Goal: Task Accomplishment & Management: Complete application form

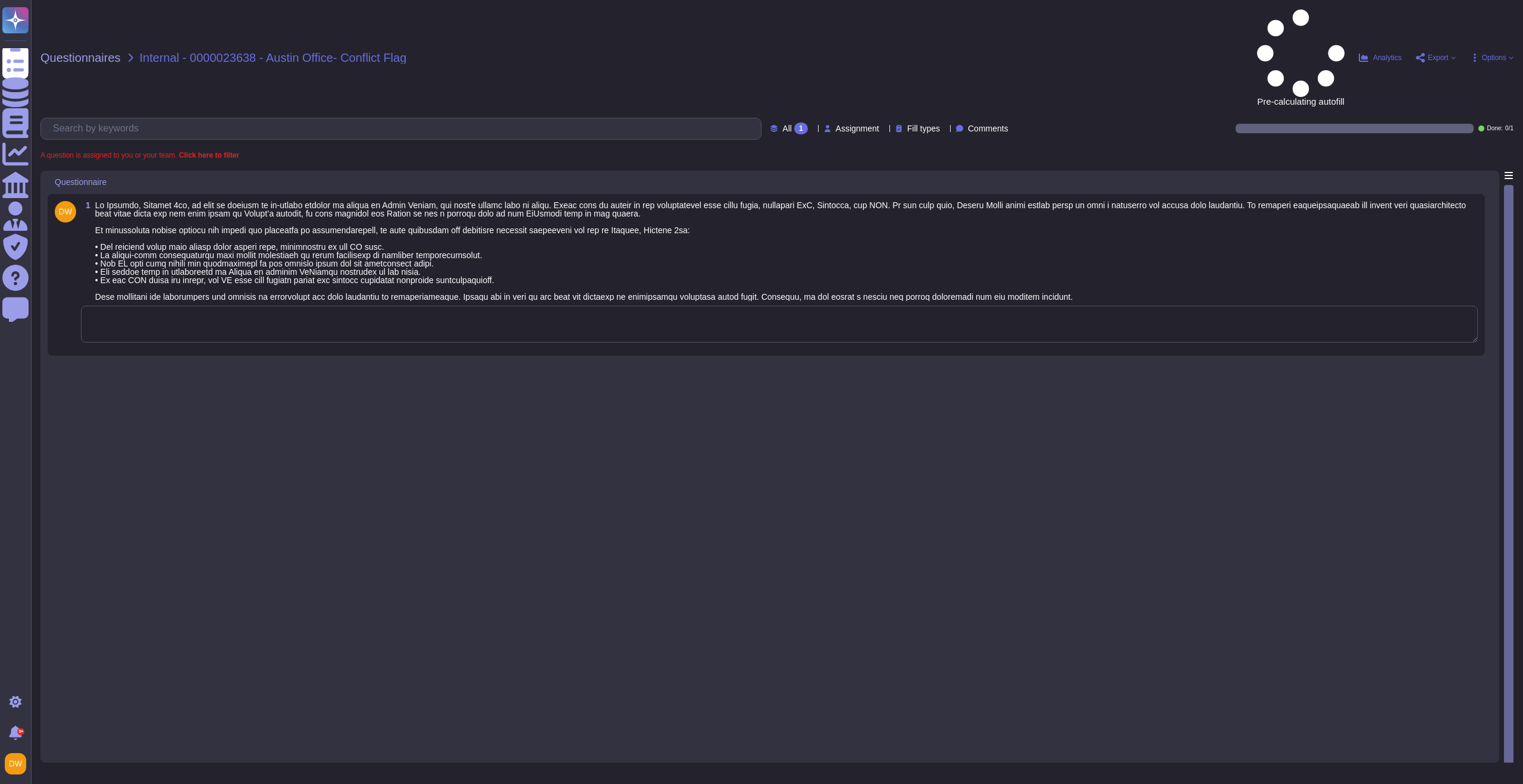
click at [517, 306] on textarea at bounding box center [779, 324] width 1397 height 37
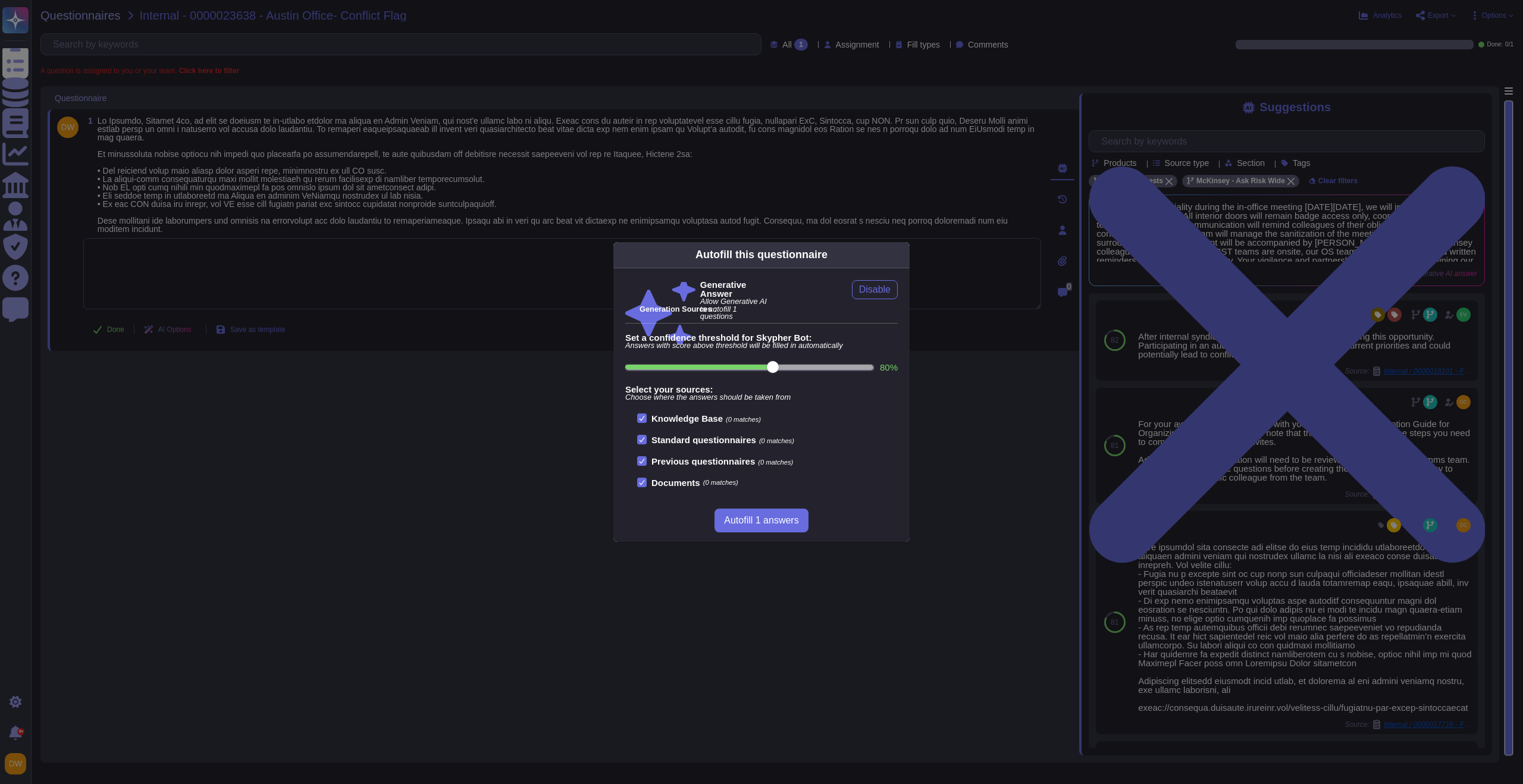
click at [333, 281] on div "Autofill this questionnaire Generative Answer Allow Generative AI to autofill 1…" at bounding box center [762, 392] width 1523 height 784
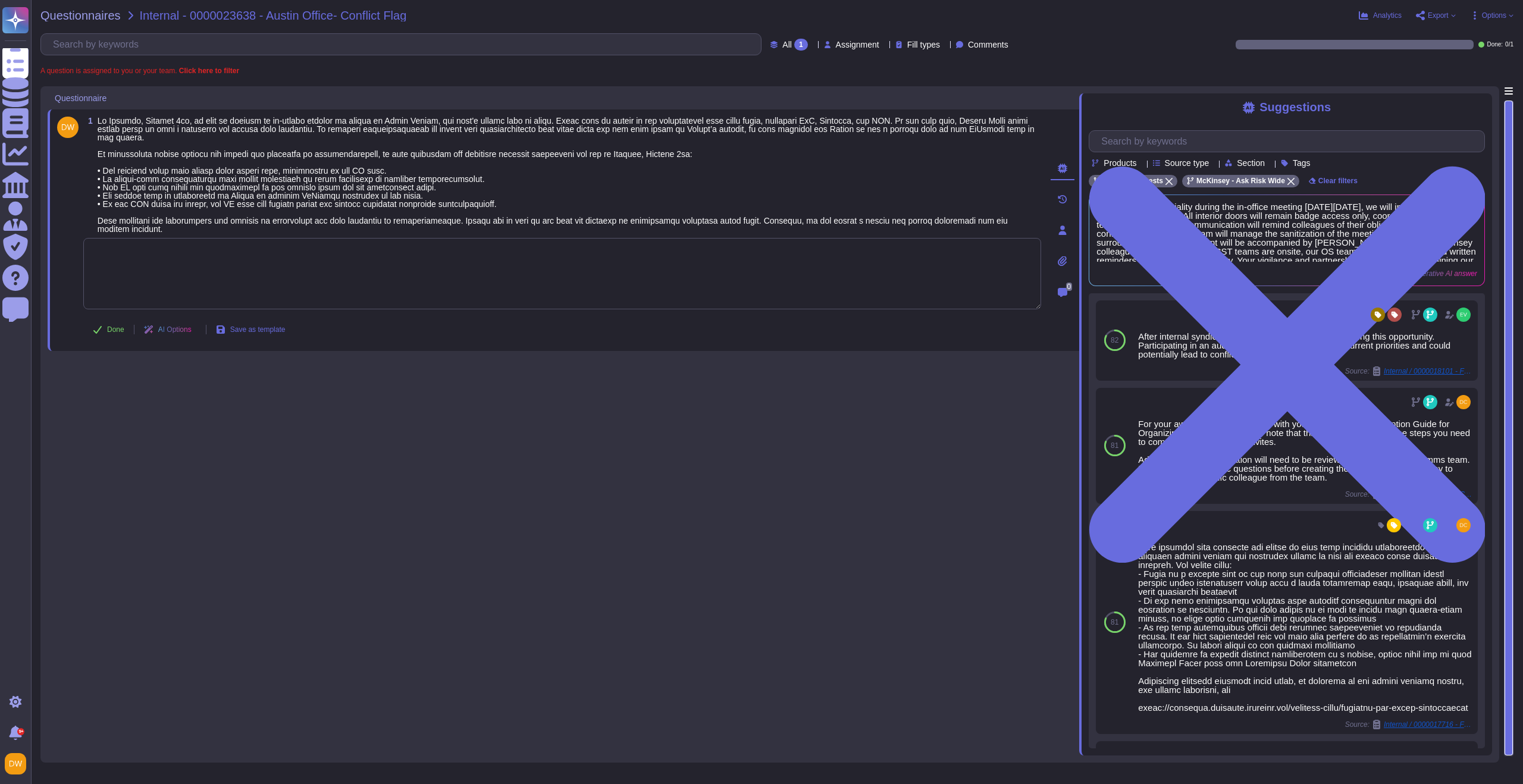
click at [331, 281] on textarea at bounding box center [562, 274] width 958 height 71
paste textarea "For your awareness, I’m sharing with you the External Events and Other Public A…"
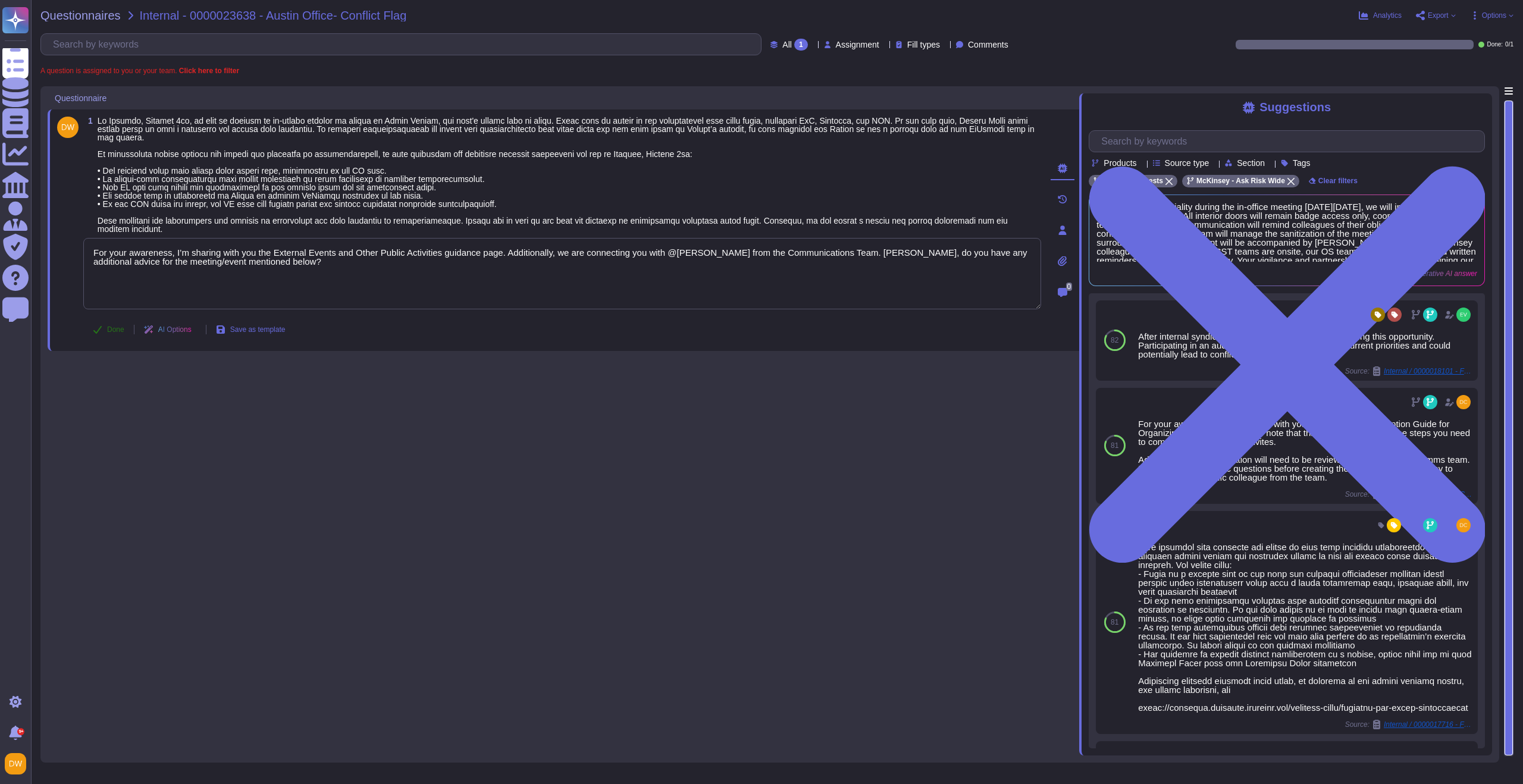
type textarea "For your awareness, I’m sharing with you the External Events and Other Public A…"
click at [101, 334] on button "Done" at bounding box center [108, 329] width 50 height 24
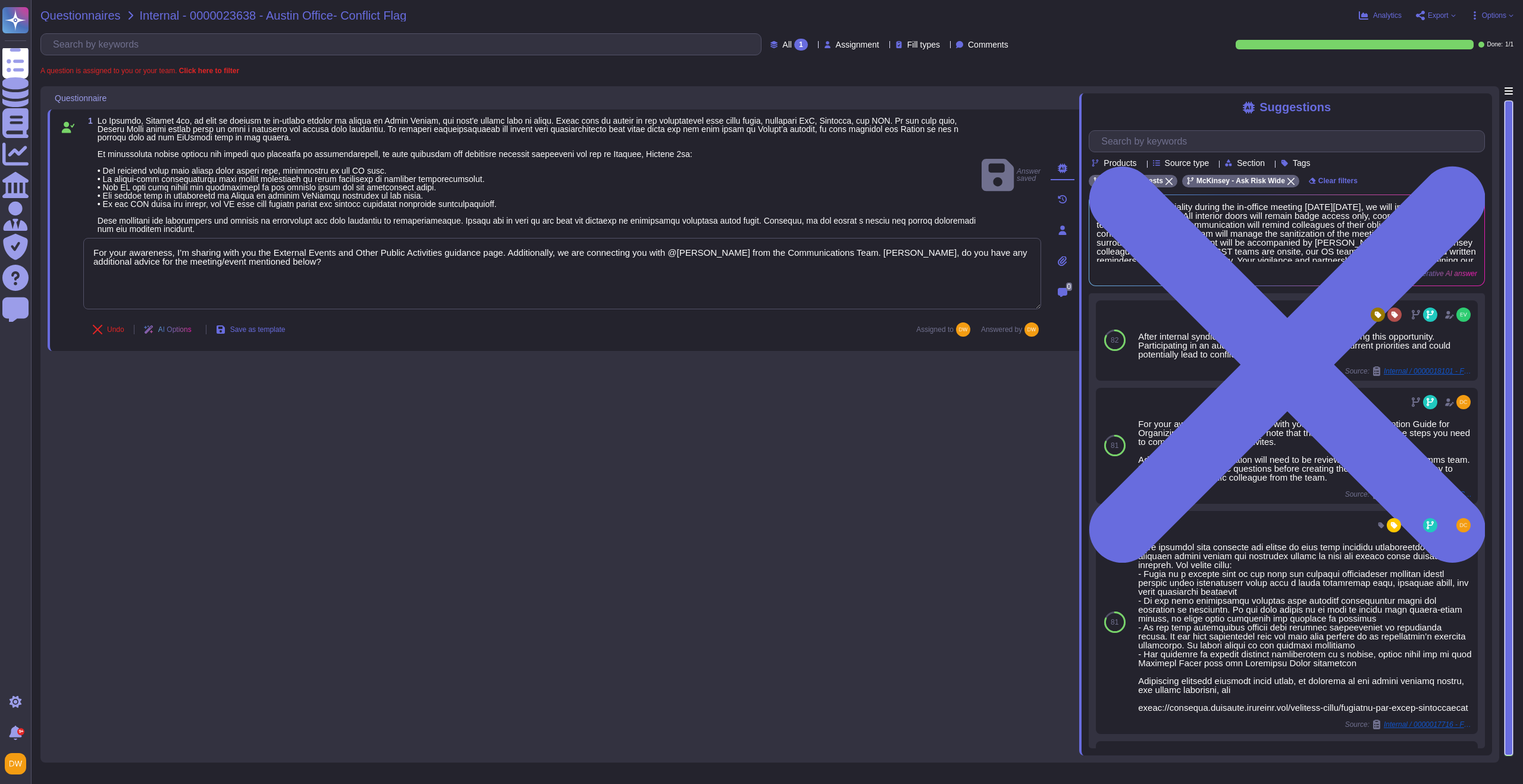
click at [73, 16] on span "Questionnaires" at bounding box center [81, 15] width 80 height 12
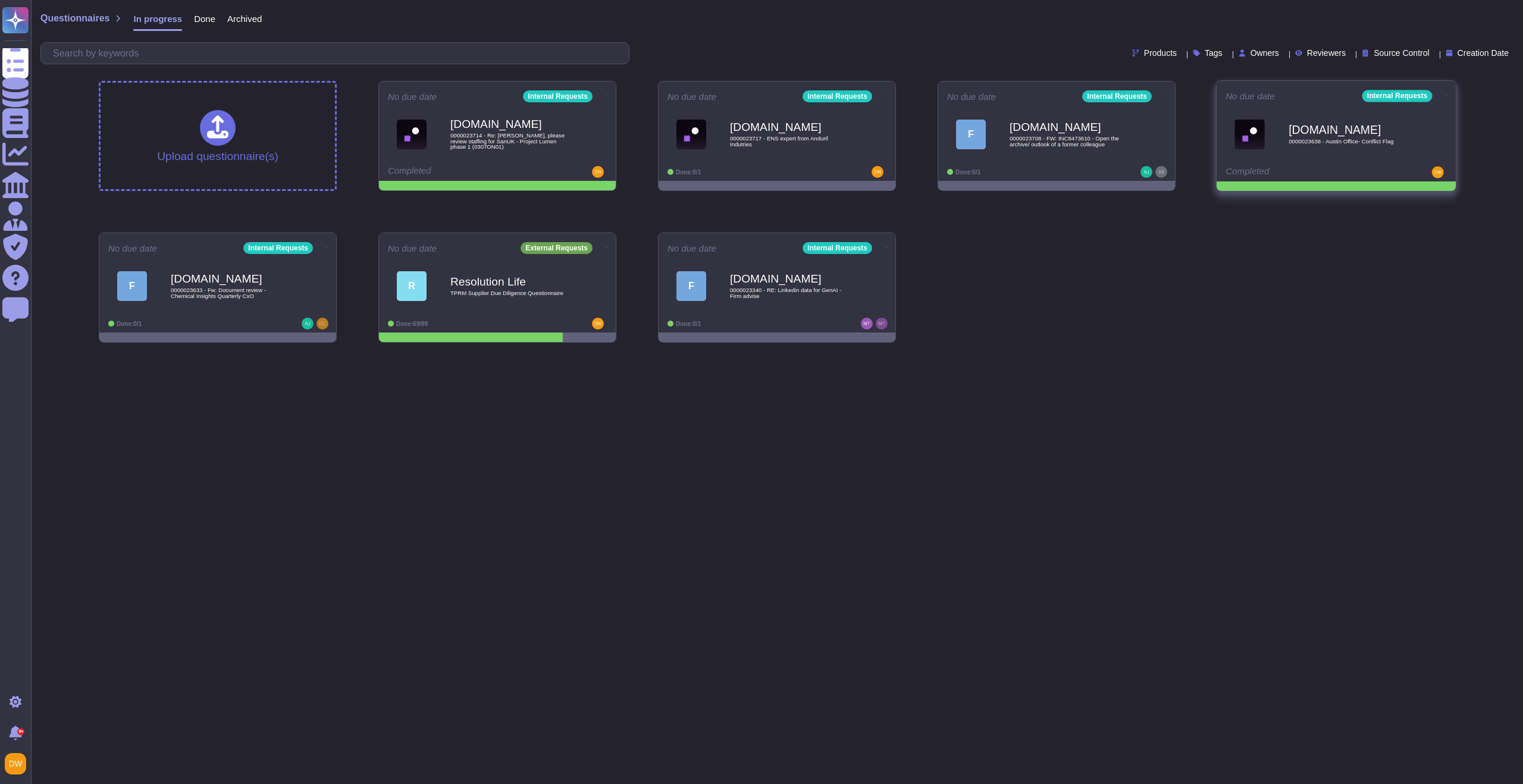
click at [1446, 95] on icon at bounding box center [1446, 95] width 2 height 1
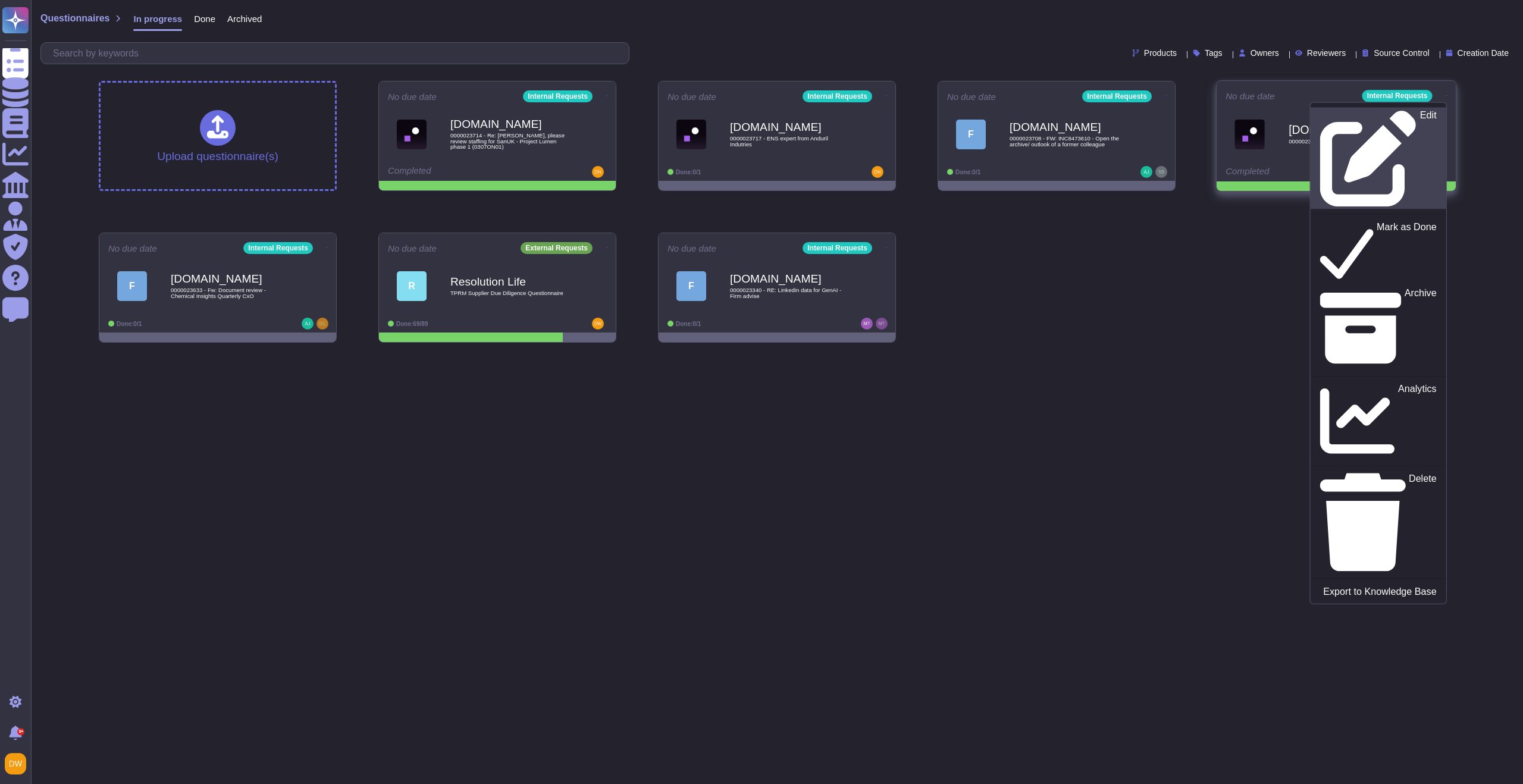
click at [1391, 117] on div "Edit" at bounding box center [1377, 158] width 116 height 97
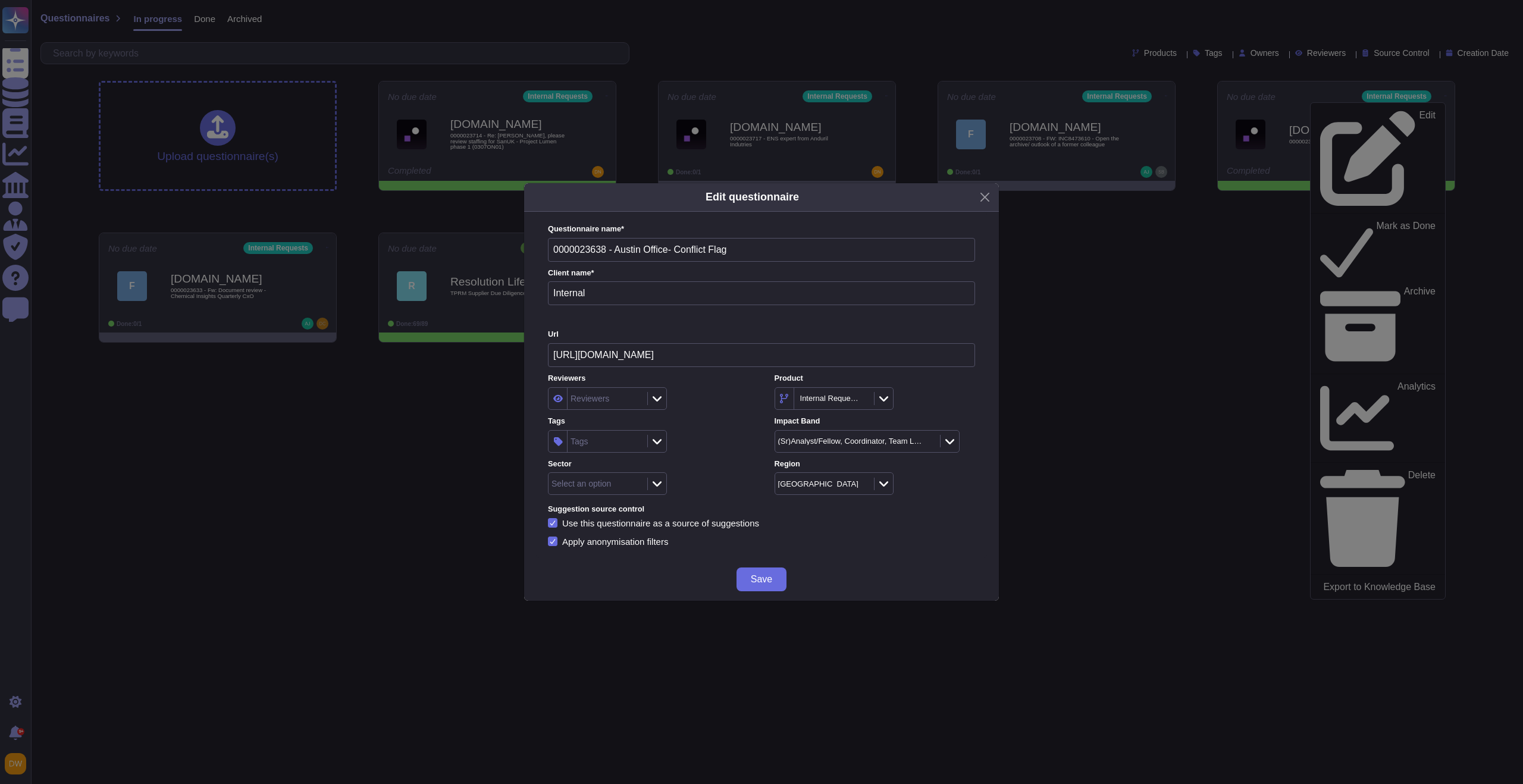
click at [586, 484] on div "Select an option" at bounding box center [582, 483] width 60 height 8
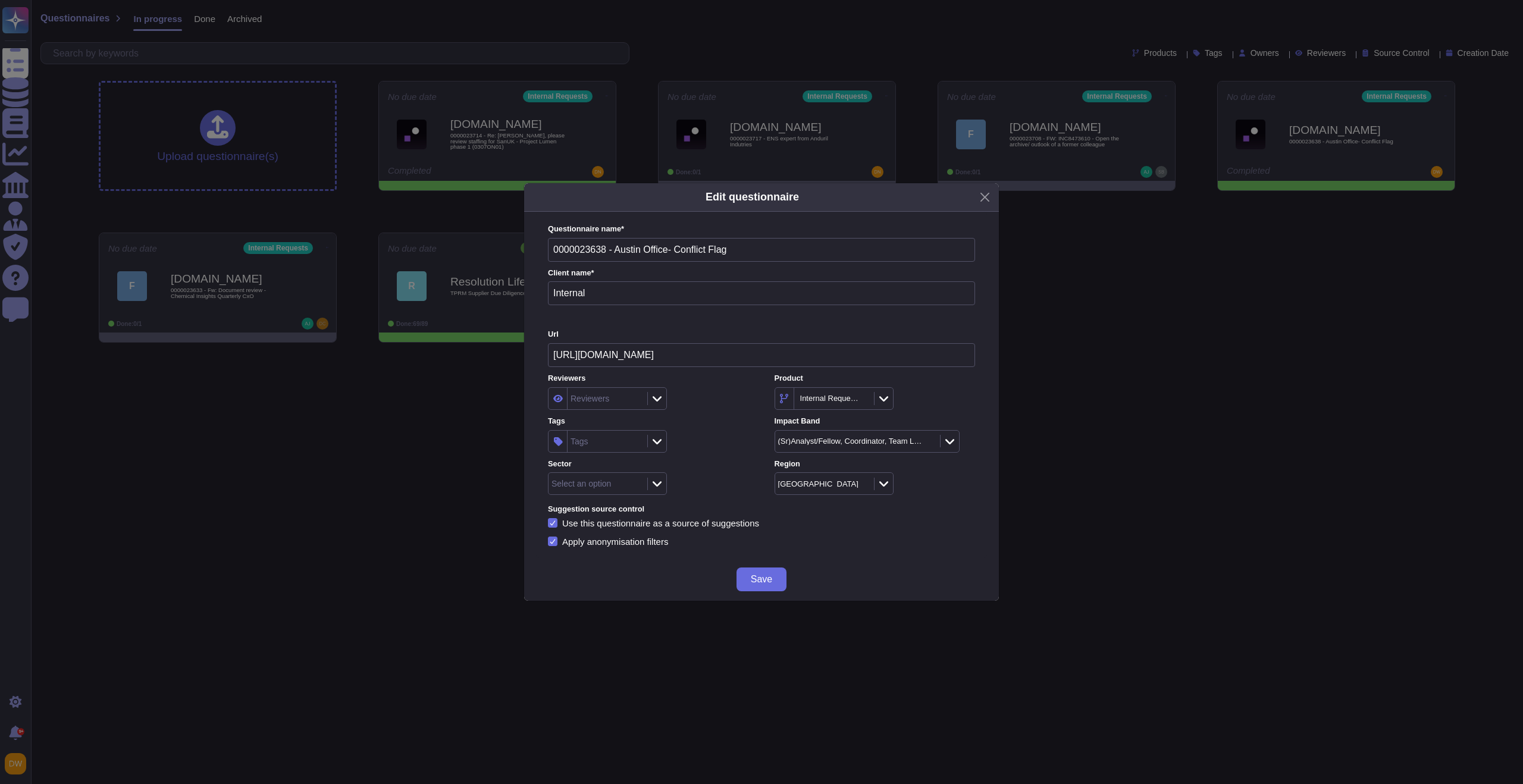
click at [708, 476] on div "Select an option" at bounding box center [648, 483] width 200 height 23
click at [662, 436] on div at bounding box center [657, 442] width 19 height 13
type input "ext"
click at [649, 542] on div "Ext Regional Comms" at bounding box center [627, 535] width 108 height 27
click at [719, 451] on div "Ext Regional Comms" at bounding box center [648, 441] width 200 height 23
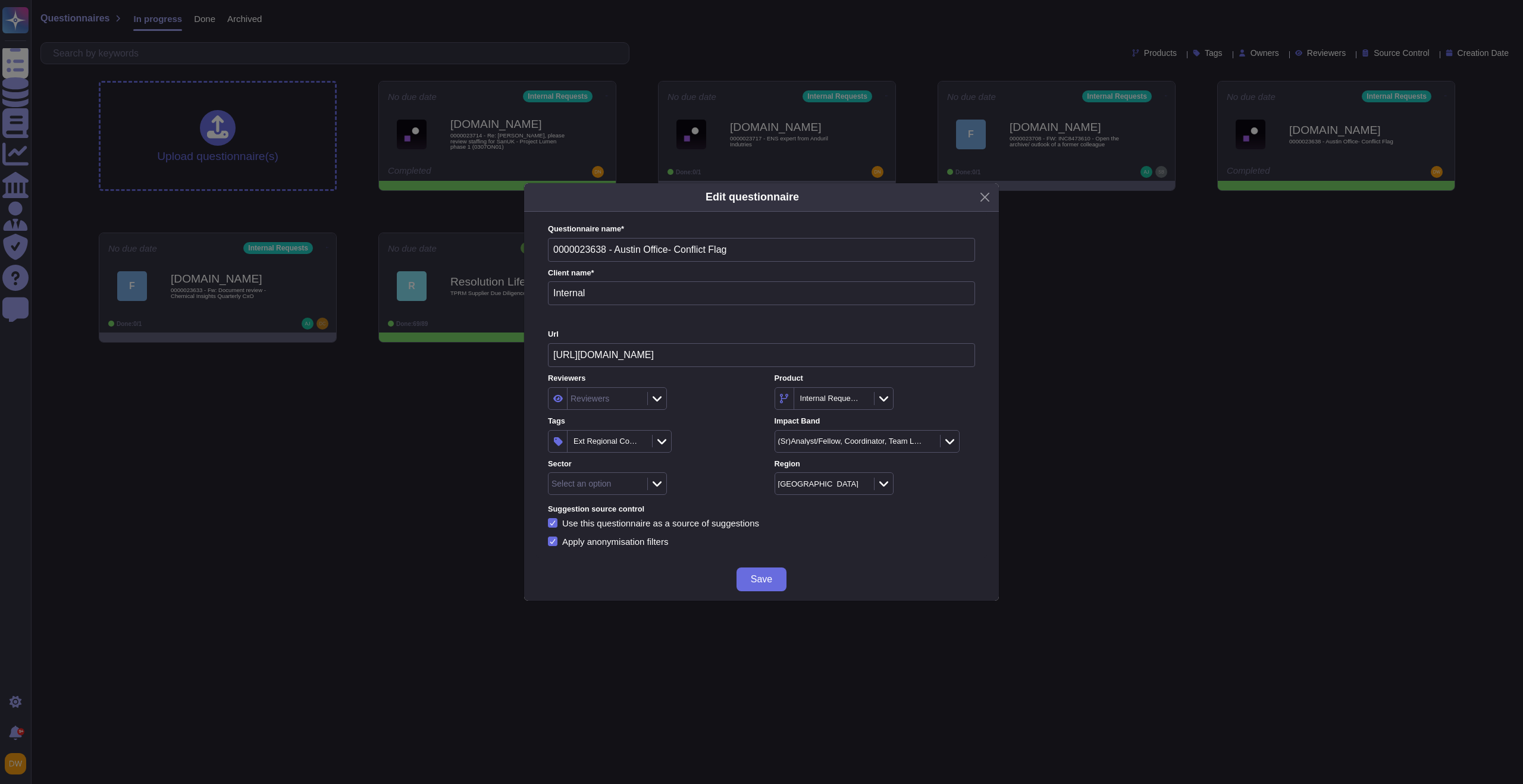
click at [768, 581] on span "Save" at bounding box center [761, 579] width 21 height 9
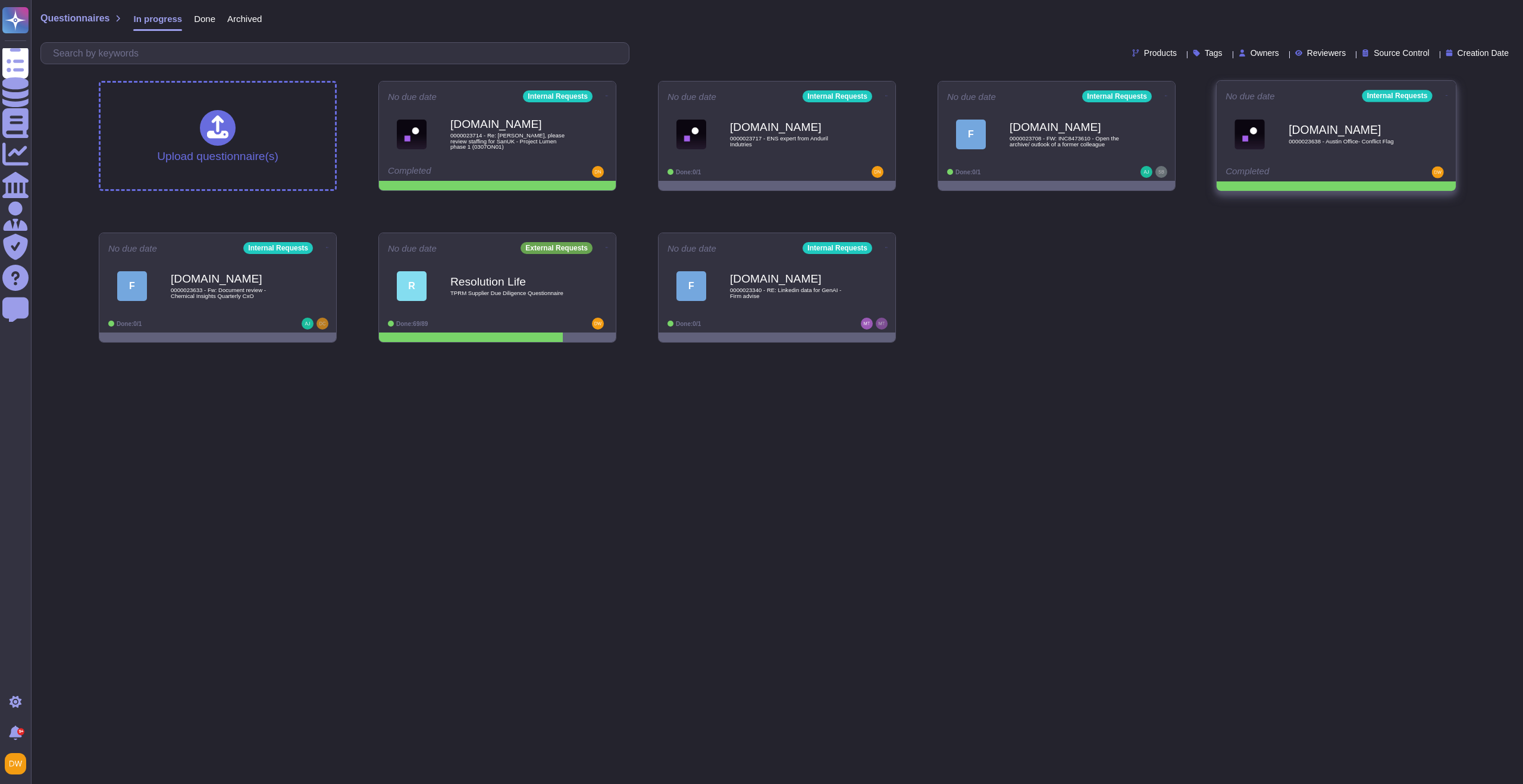
click at [1446, 95] on icon at bounding box center [1446, 95] width 2 height 1
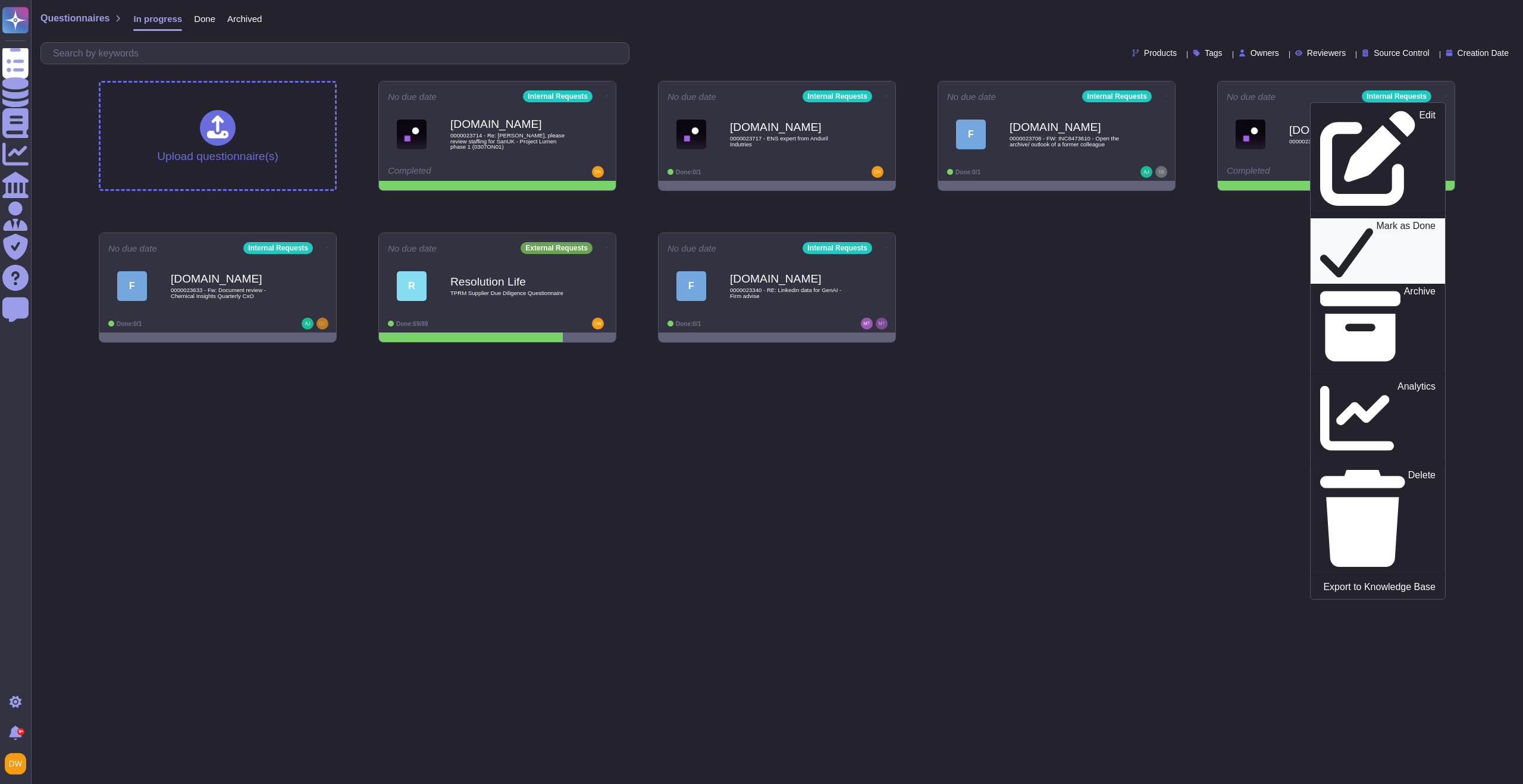
drag, startPoint x: 1401, startPoint y: 134, endPoint x: 1345, endPoint y: 141, distance: 56.4
click at [1401, 219] on link "Mark as Done" at bounding box center [1377, 251] width 134 height 66
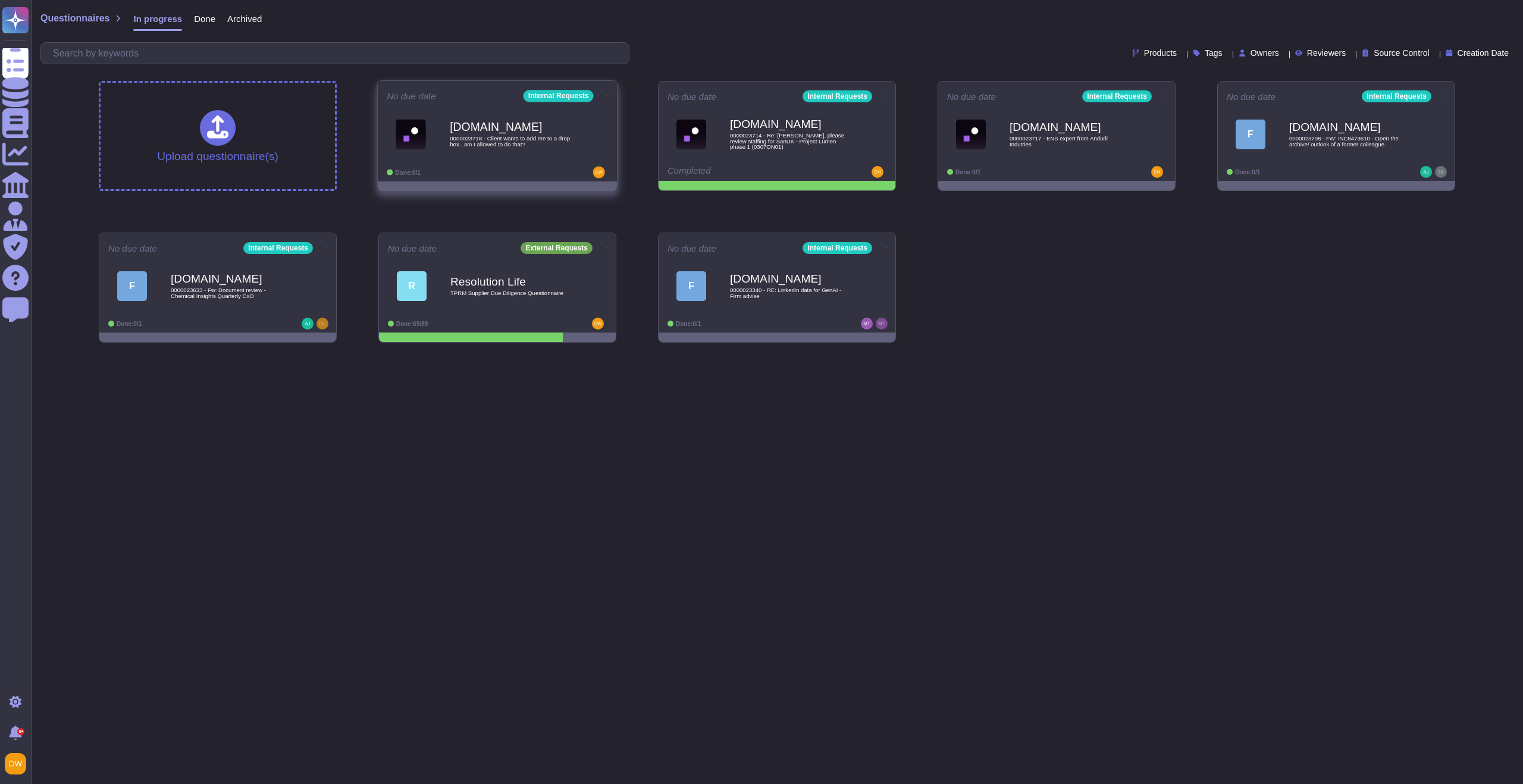
click at [530, 145] on span "0000023718 - Client wants to add me to a drop box...am I allowed to do that?" at bounding box center [509, 141] width 120 height 12
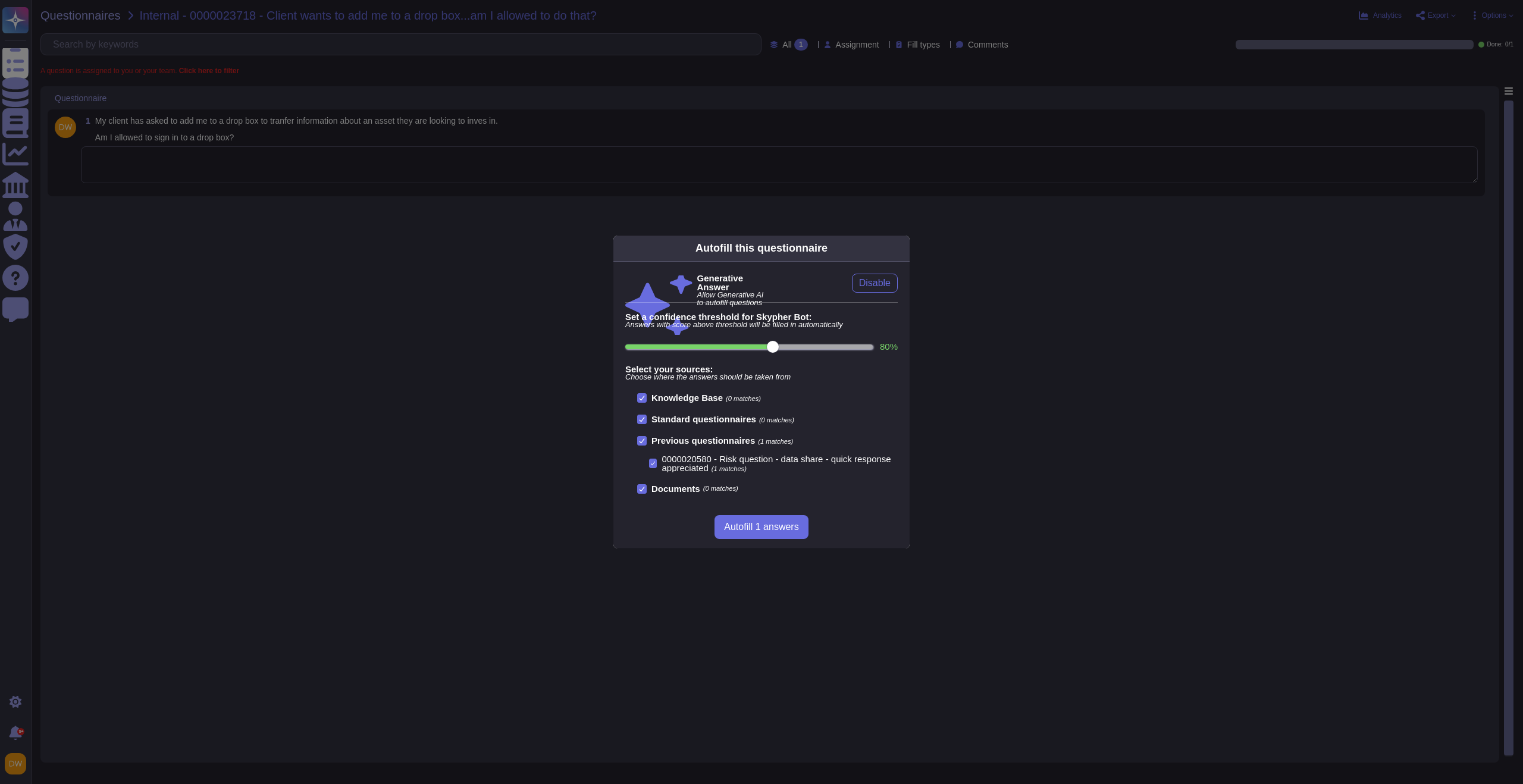
click at [902, 248] on icon at bounding box center [902, 248] width 0 height 0
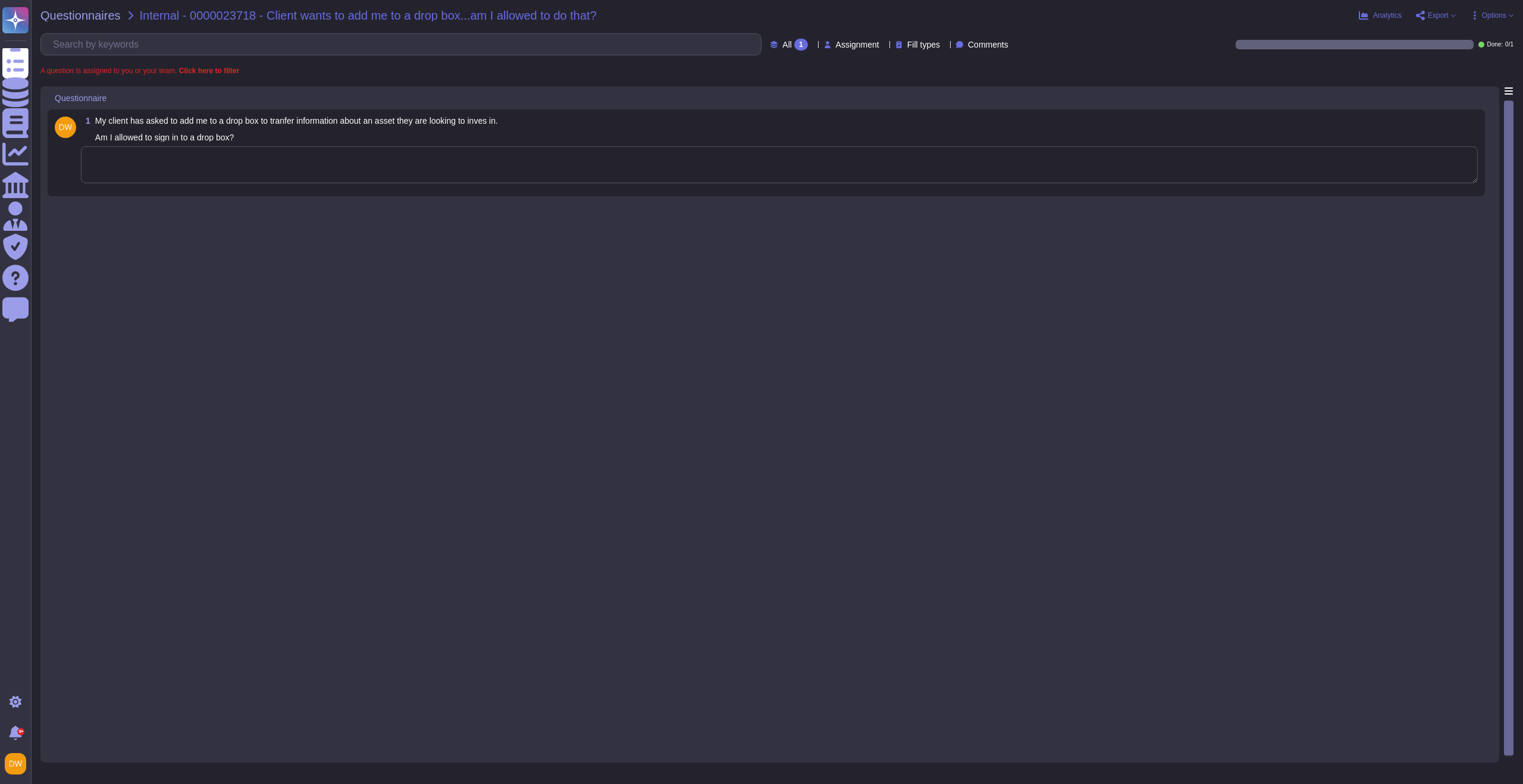
click at [856, 149] on textarea at bounding box center [779, 165] width 1397 height 37
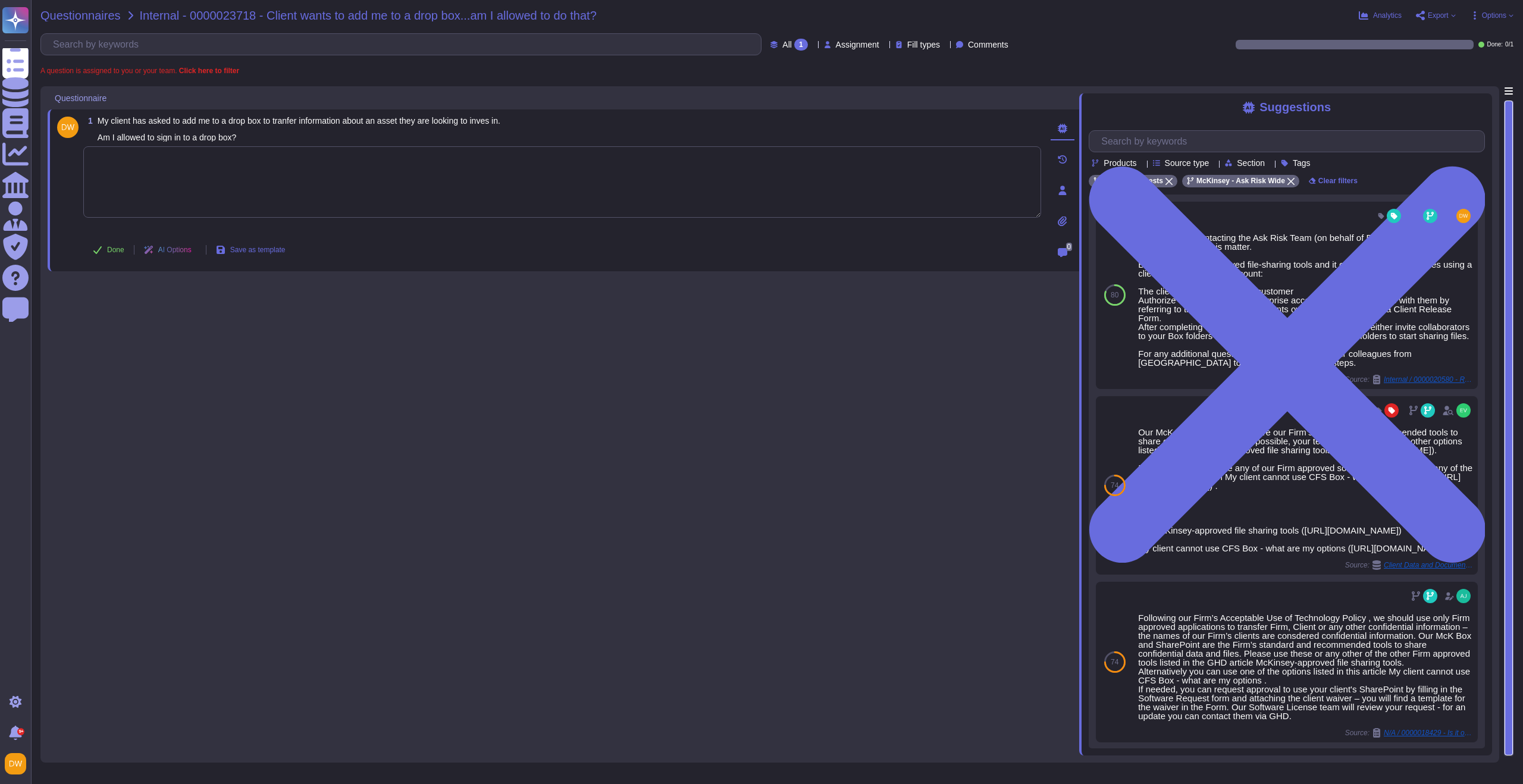
click at [87, 20] on span "Questionnaires" at bounding box center [81, 15] width 80 height 12
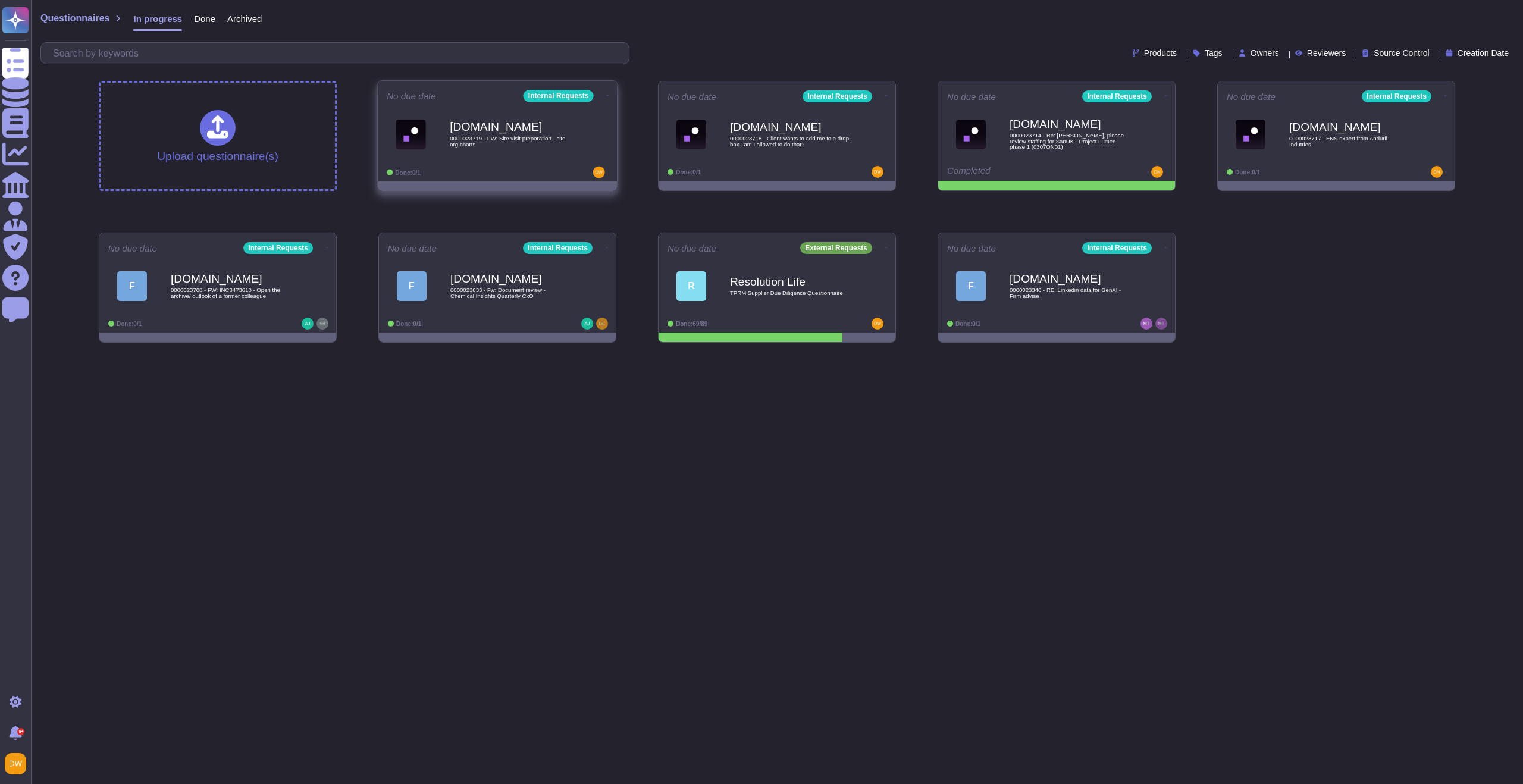
click at [496, 152] on div "Force.com 0000023719 - FW: Site visit preparation - site org charts" at bounding box center [509, 134] width 120 height 48
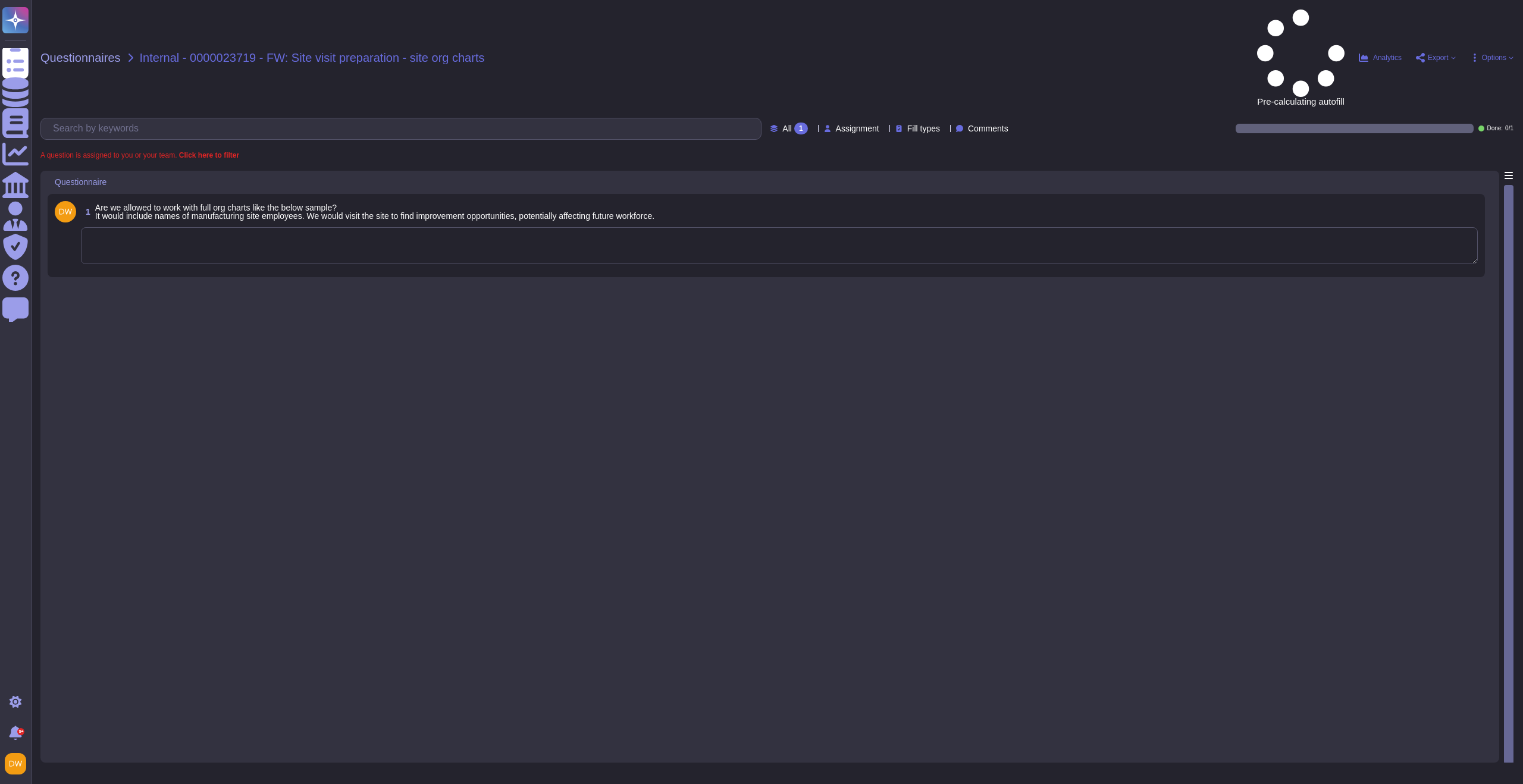
click at [143, 194] on div "1 Are we allowed to work with full org charts like the below sample? It would i…" at bounding box center [766, 235] width 1437 height 83
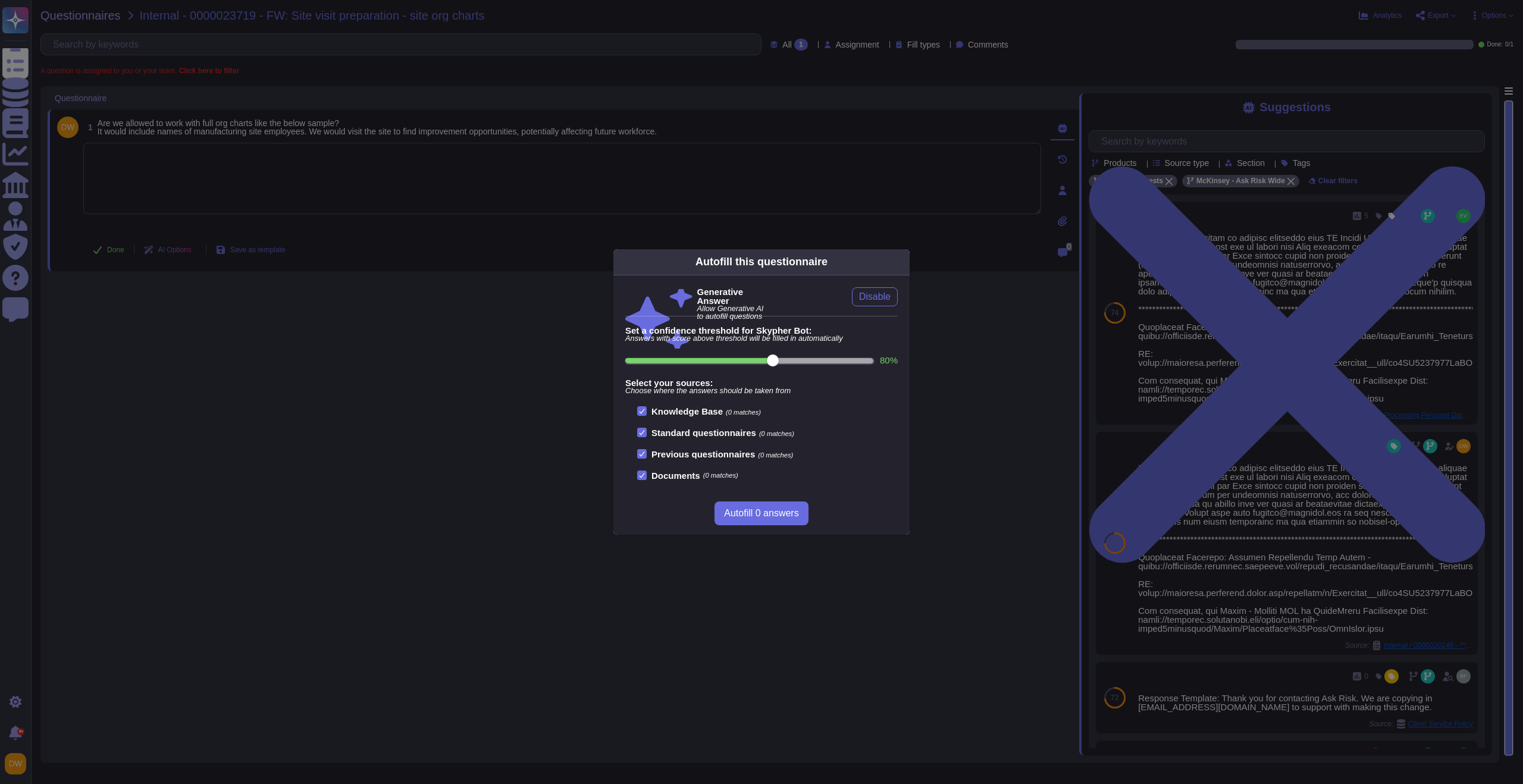
click at [273, 139] on div "Autofill this questionnaire Generative Answer Allow Generative AI to autofill q…" at bounding box center [762, 392] width 1523 height 784
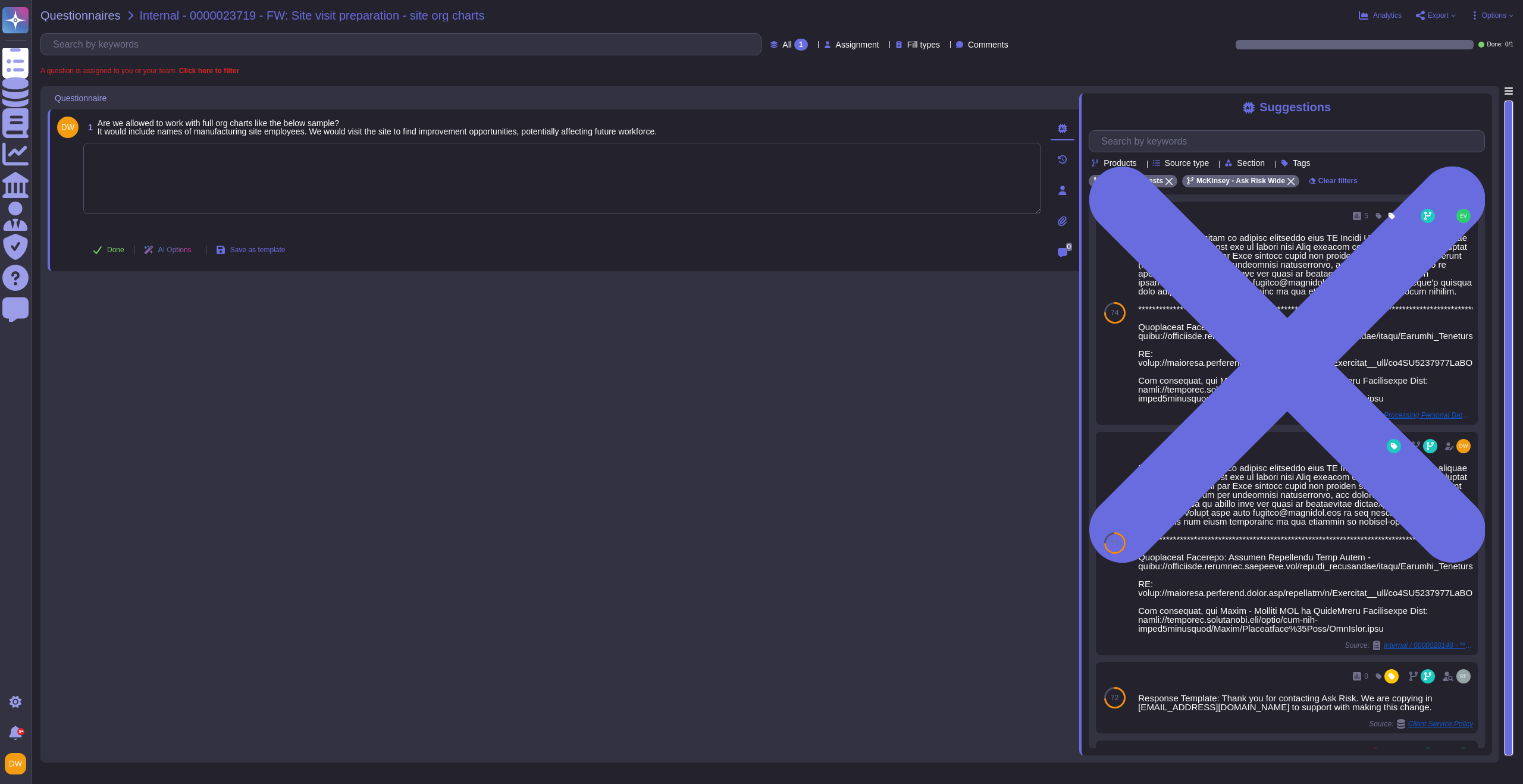
click at [90, 25] on div "Questionnaires Internal - 0000023719 - FW: Site visit preparation - site org ch…" at bounding box center [776, 392] width 1492 height 784
click at [94, 17] on span "Questionnaires" at bounding box center [81, 15] width 80 height 12
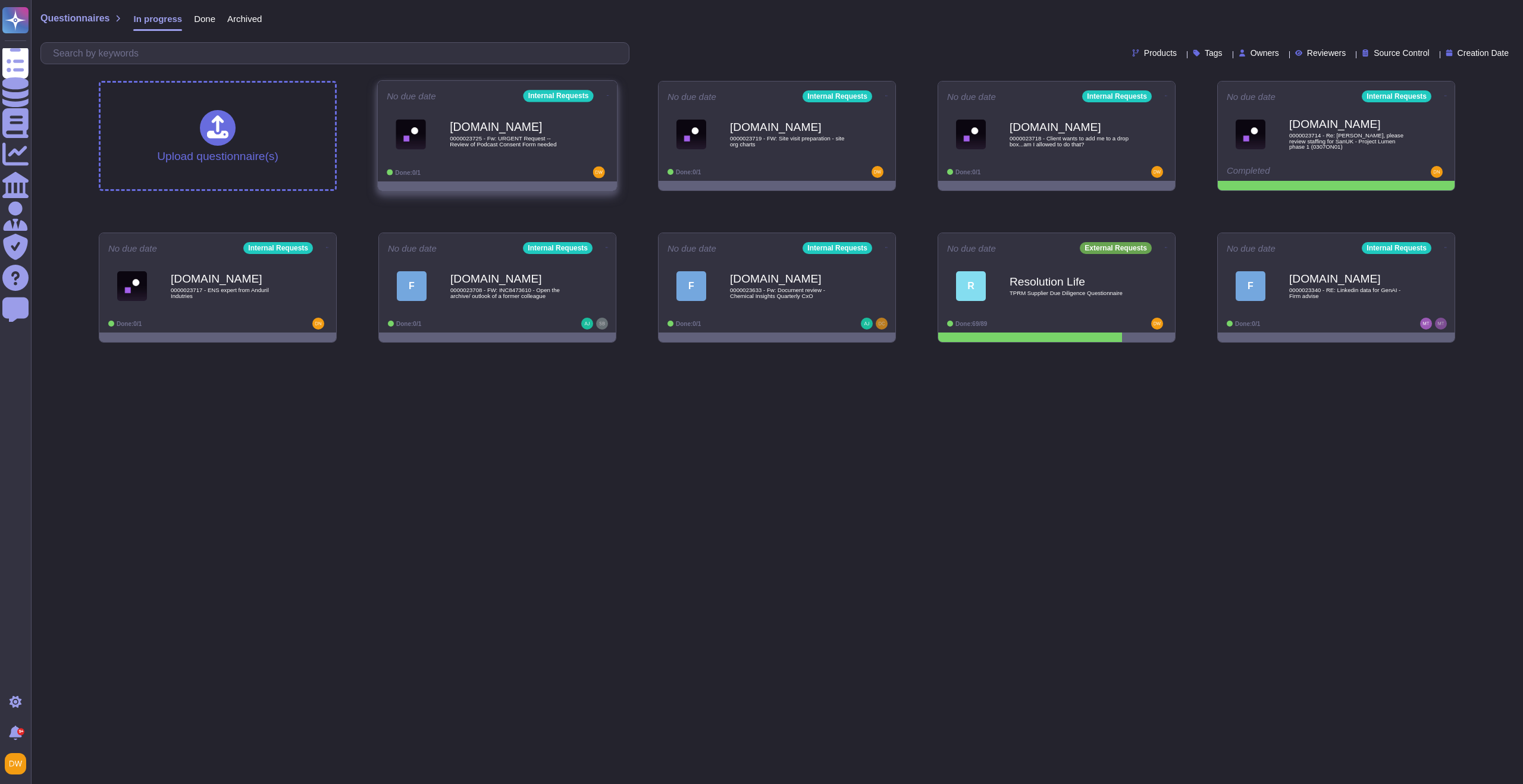
click at [482, 126] on b "Force.com" at bounding box center [509, 128] width 120 height 12
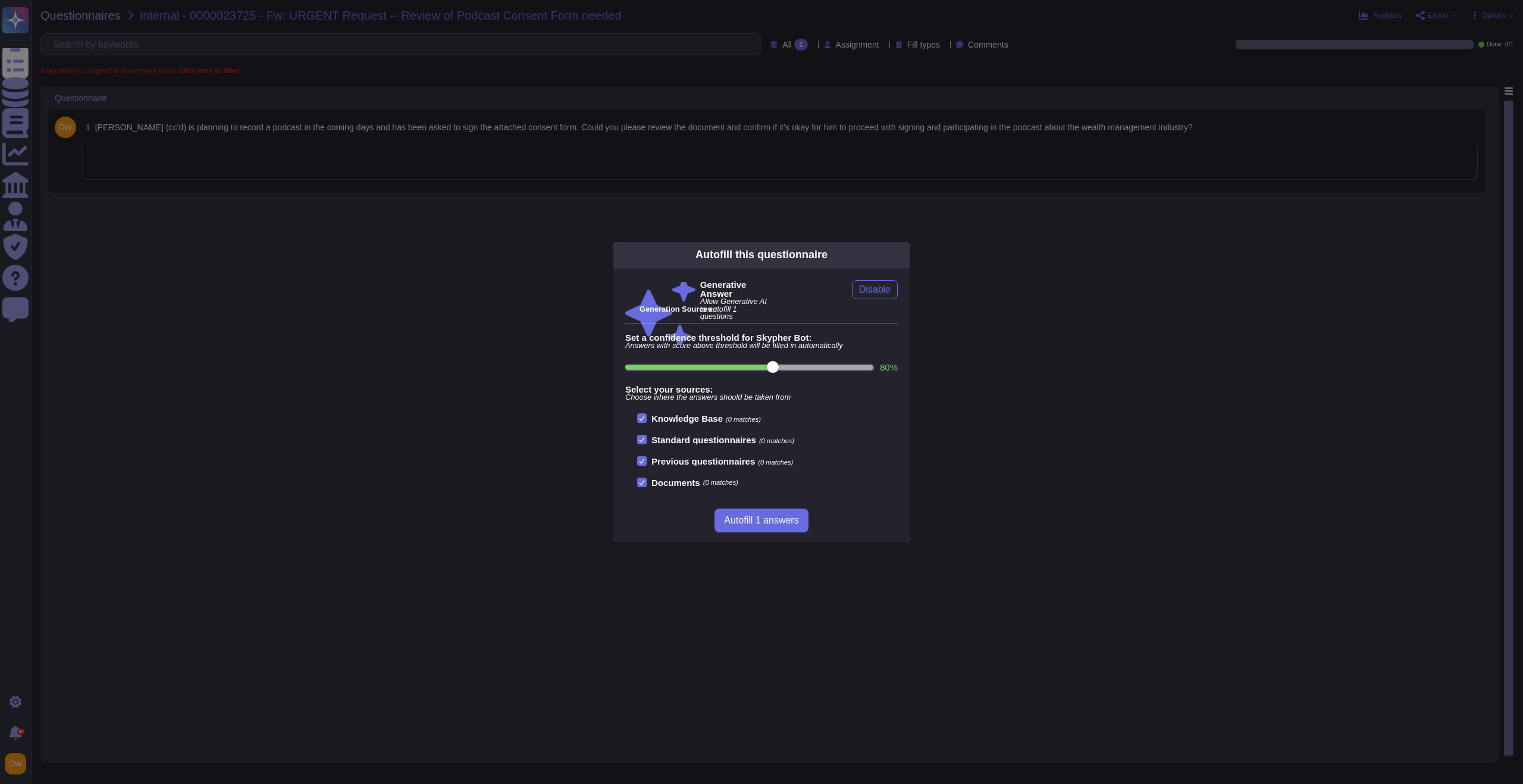
click at [933, 122] on div "Autofill this questionnaire Generative Answer Allow Generative AI to autofill 1…" at bounding box center [762, 392] width 1523 height 784
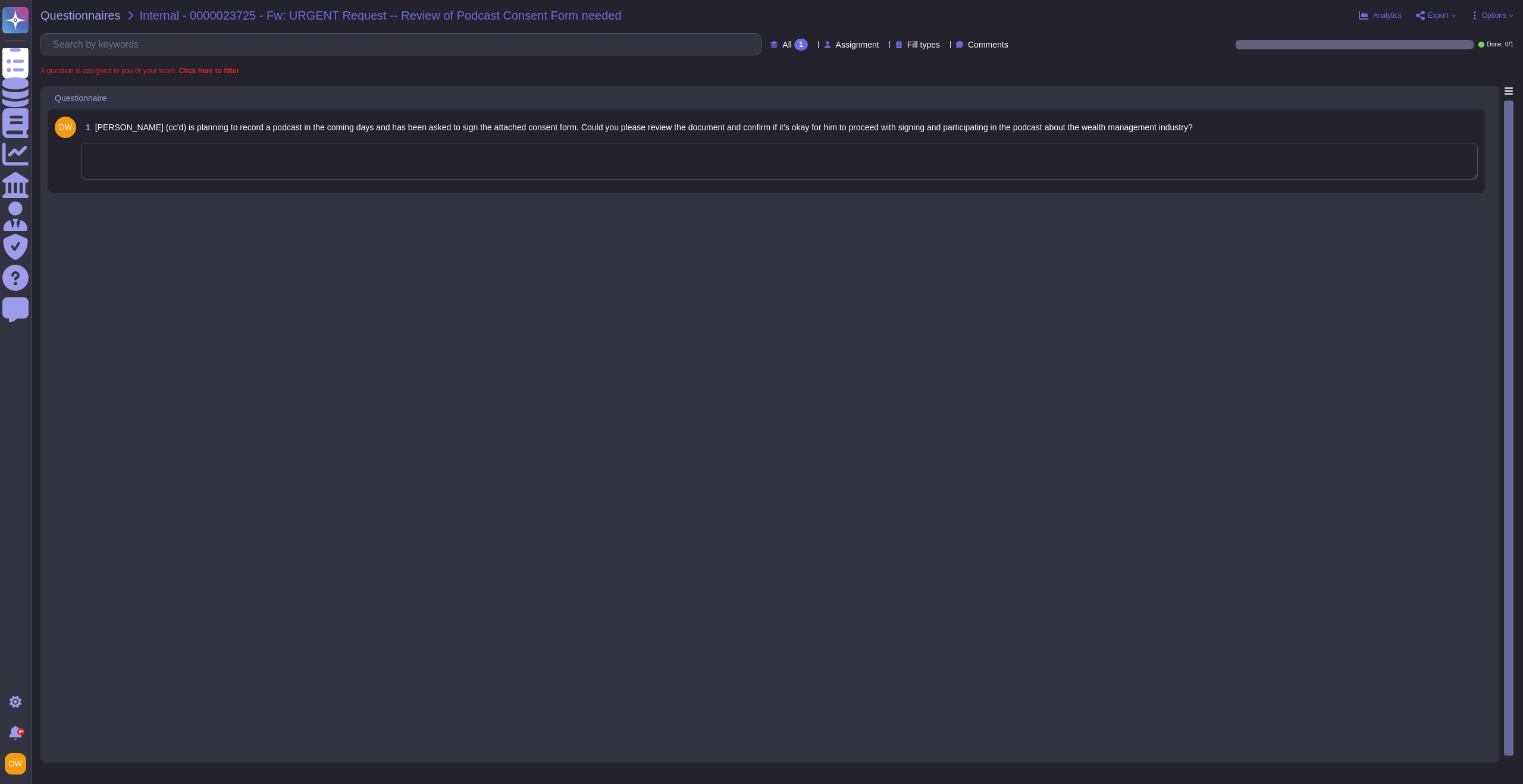
click at [921, 178] on textarea at bounding box center [779, 161] width 1397 height 37
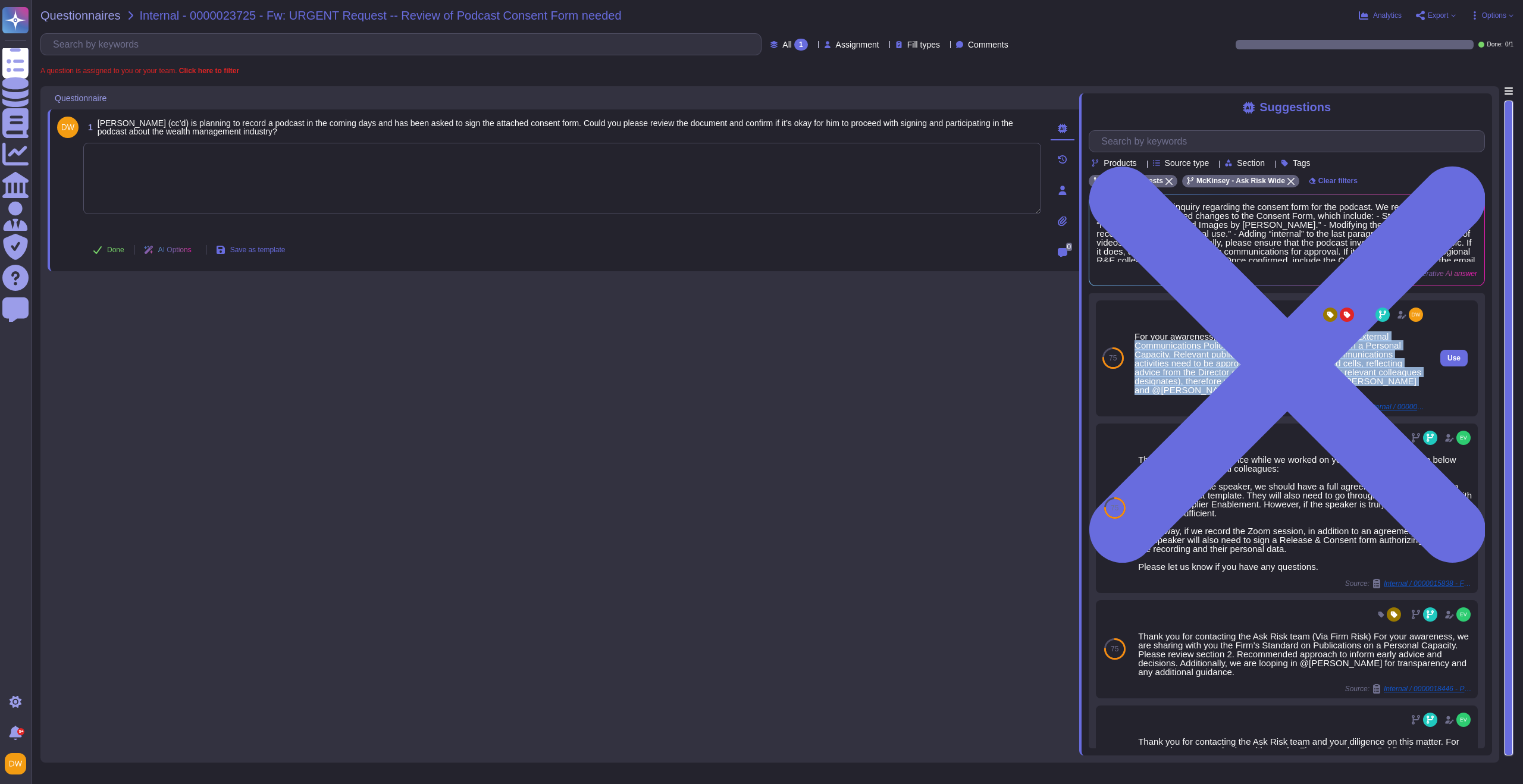
drag, startPoint x: 1334, startPoint y: 336, endPoint x: 1334, endPoint y: 393, distance: 57.0
click at [1334, 393] on div "For your awareness, we are sharing with you the Firm’s External Communications …" at bounding box center [1280, 363] width 291 height 63
copy div "Firm’s External Communications Policy and Standard on Publications in a Persona…"
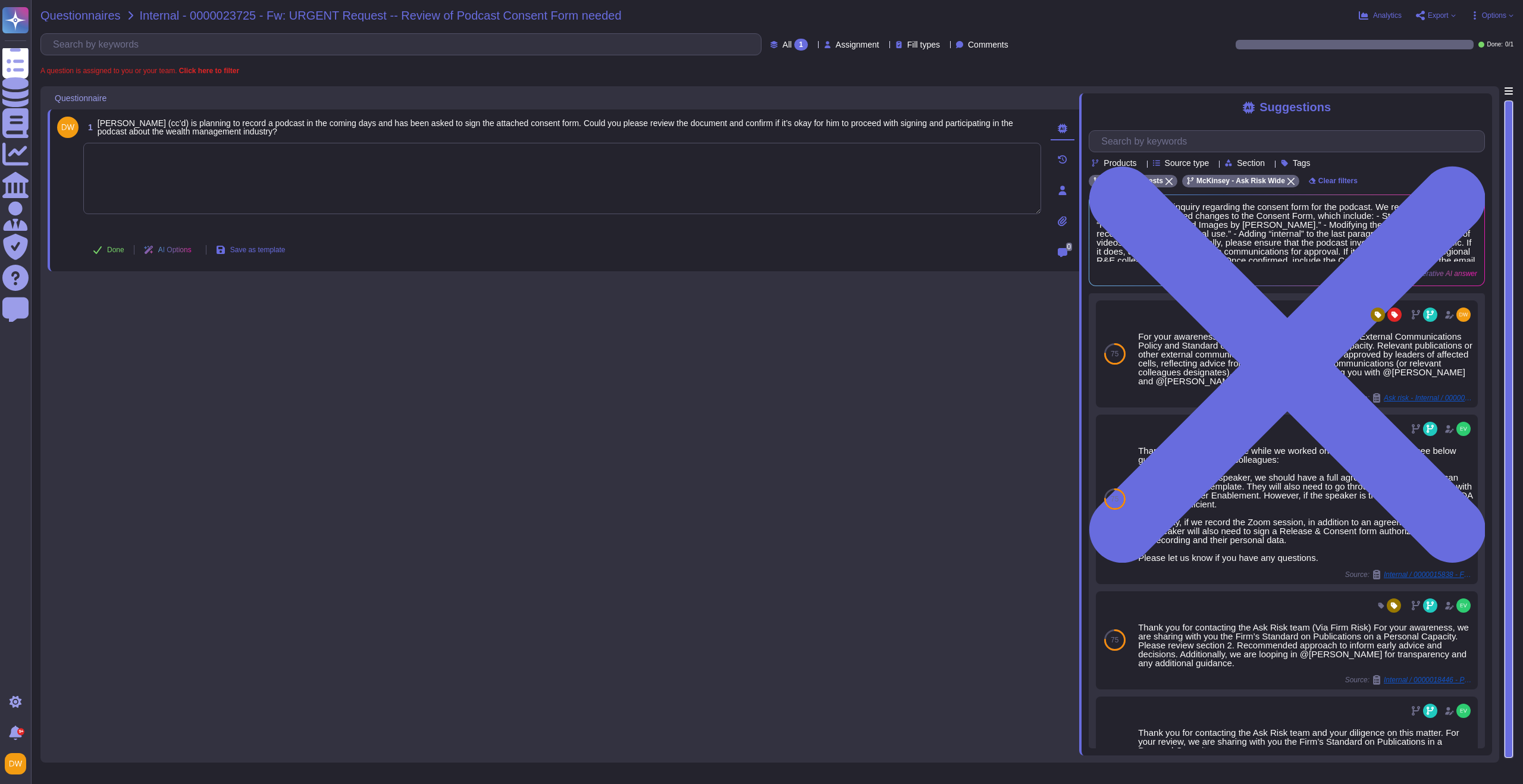
click at [82, 15] on span "Questionnaires" at bounding box center [81, 15] width 80 height 12
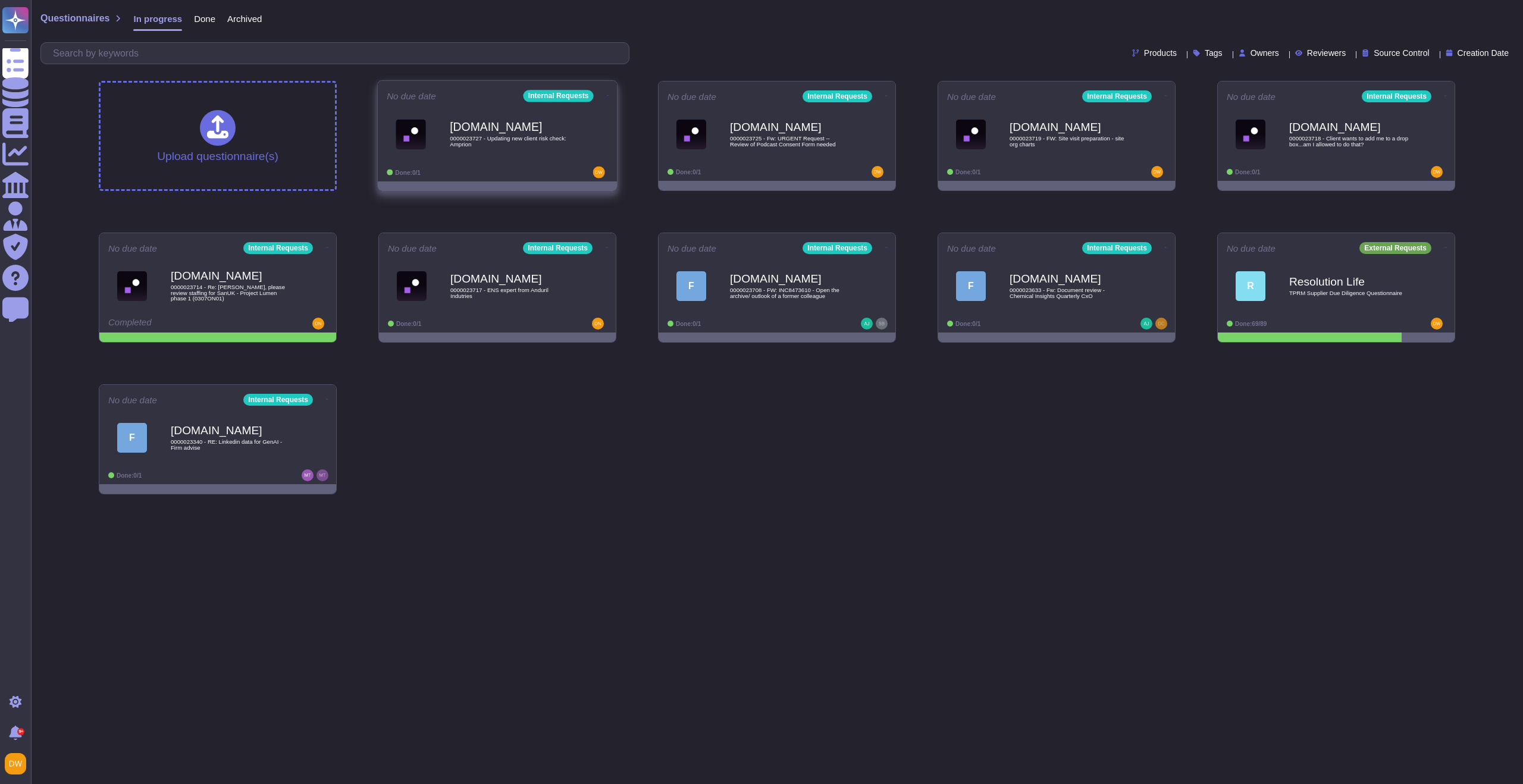
click at [517, 141] on span "0000023727 - Updating new client risk check: Amprion" at bounding box center [509, 141] width 120 height 12
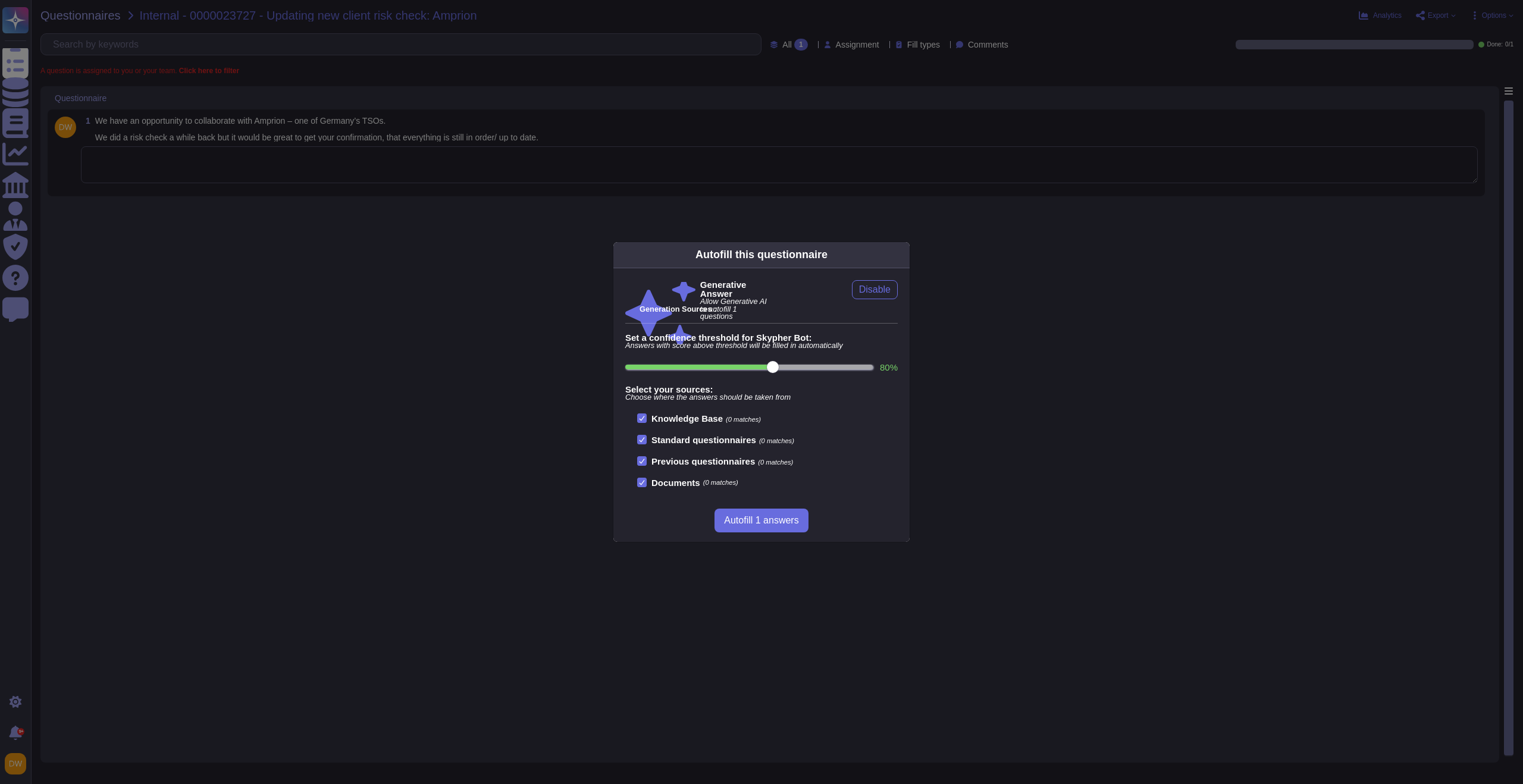
click at [890, 255] on div "Autofill this questionnaire" at bounding box center [762, 255] width 297 height 26
click at [606, 176] on div "Autofill this questionnaire Generative Answer Allow Generative AI to autofill 1…" at bounding box center [762, 392] width 1523 height 784
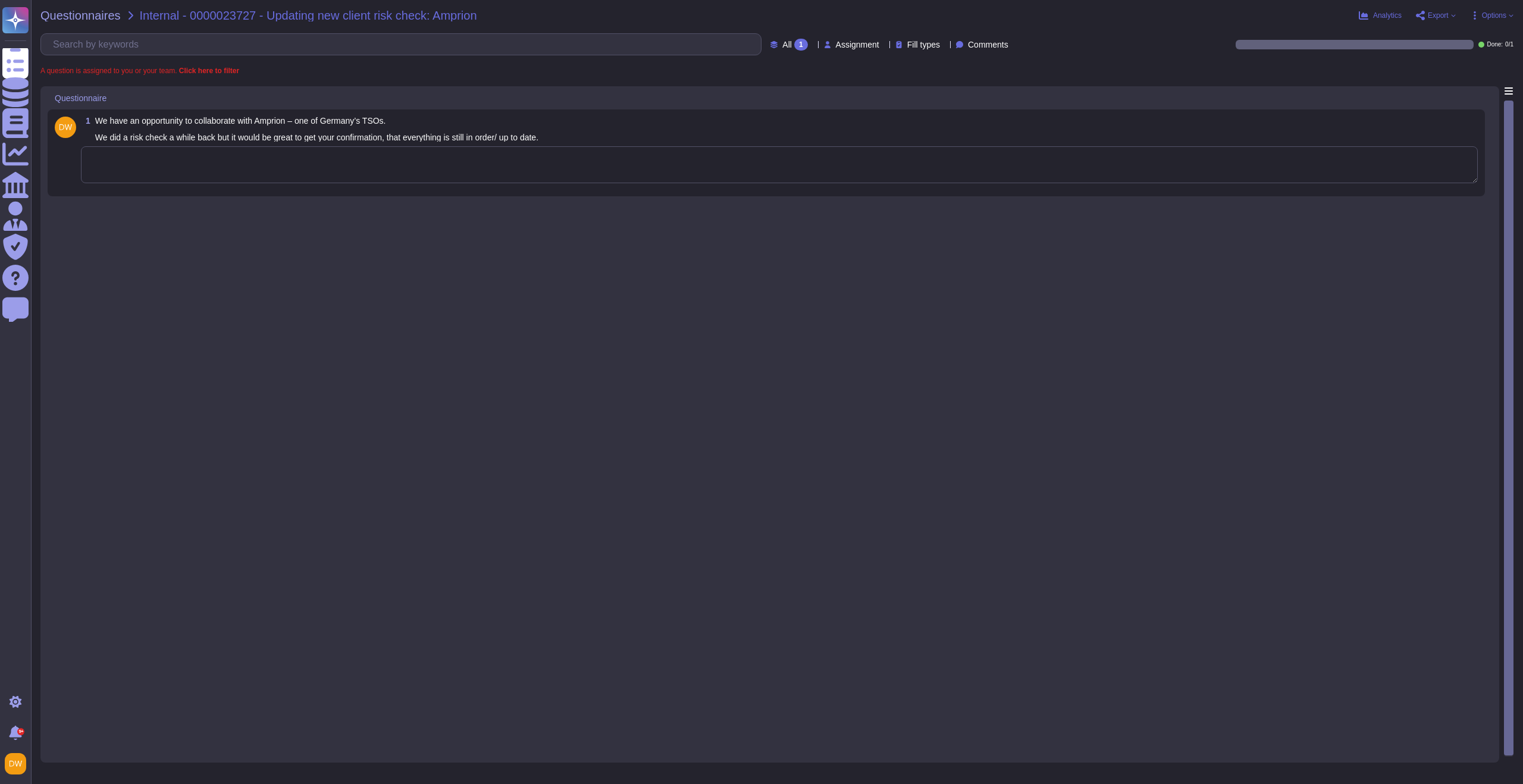
click at [582, 154] on textarea at bounding box center [779, 165] width 1397 height 37
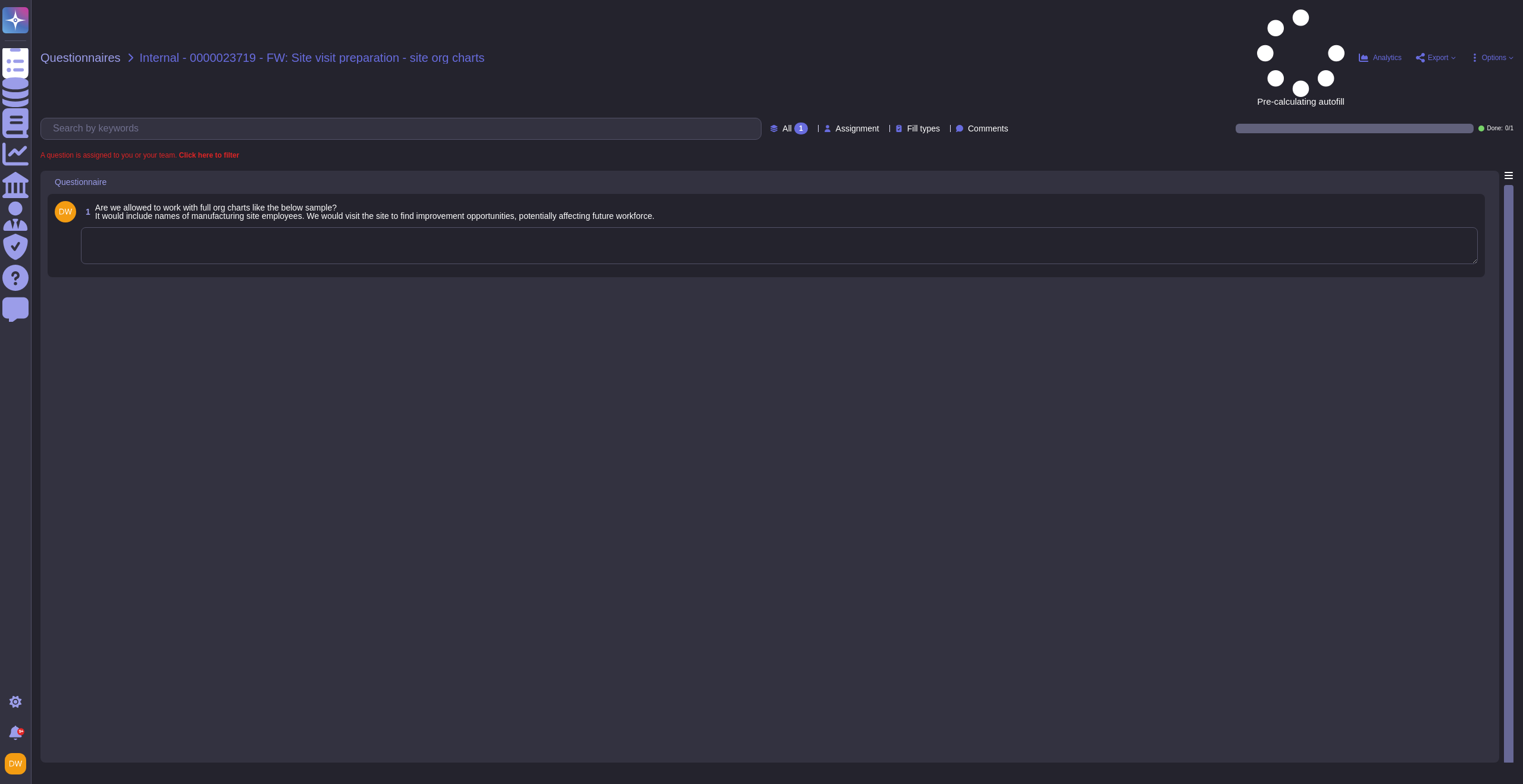
click at [481, 227] on textarea at bounding box center [779, 246] width 1397 height 37
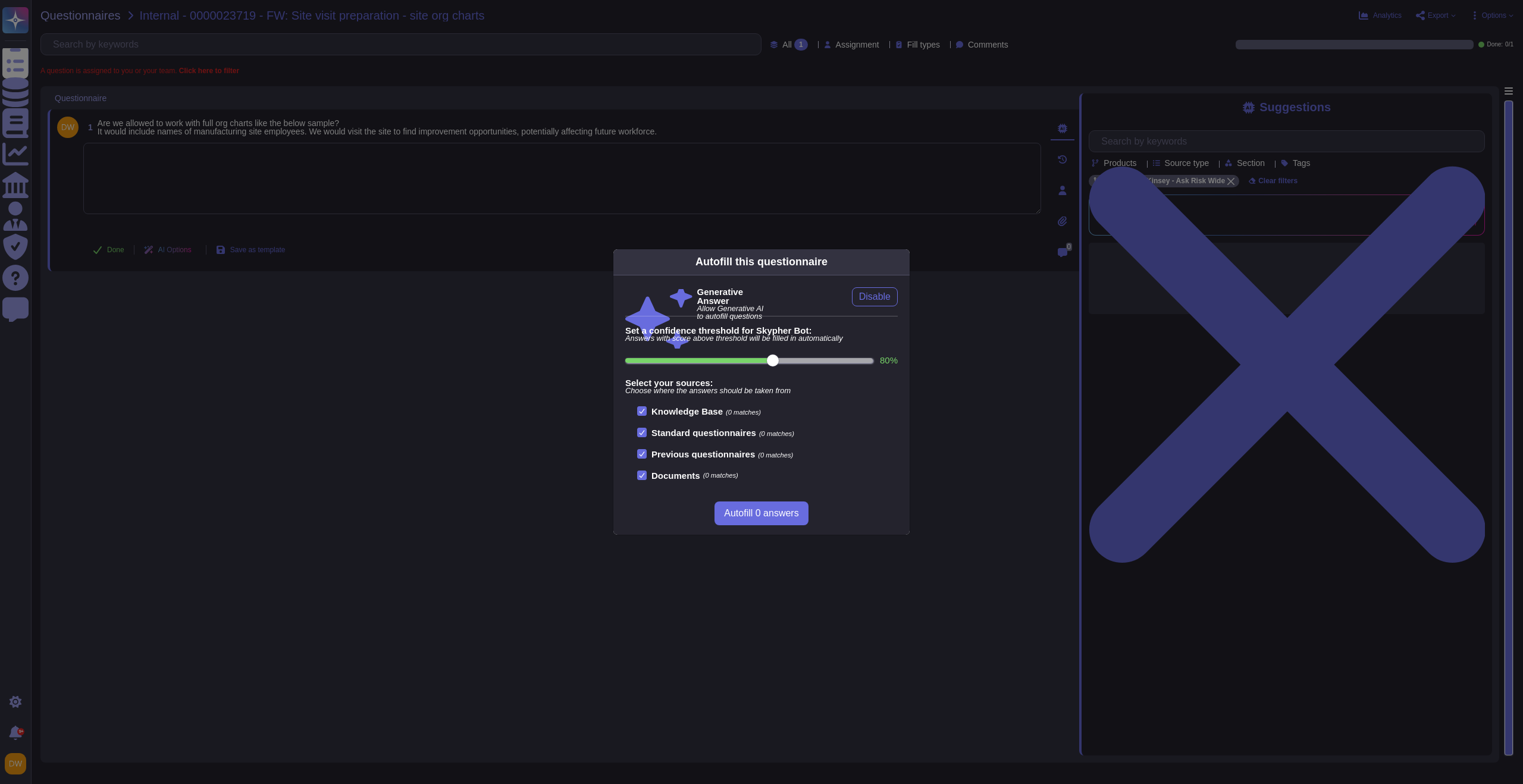
click at [903, 254] on div "Autofill this questionnaire" at bounding box center [762, 262] width 297 height 26
click at [902, 262] on icon at bounding box center [902, 262] width 0 height 0
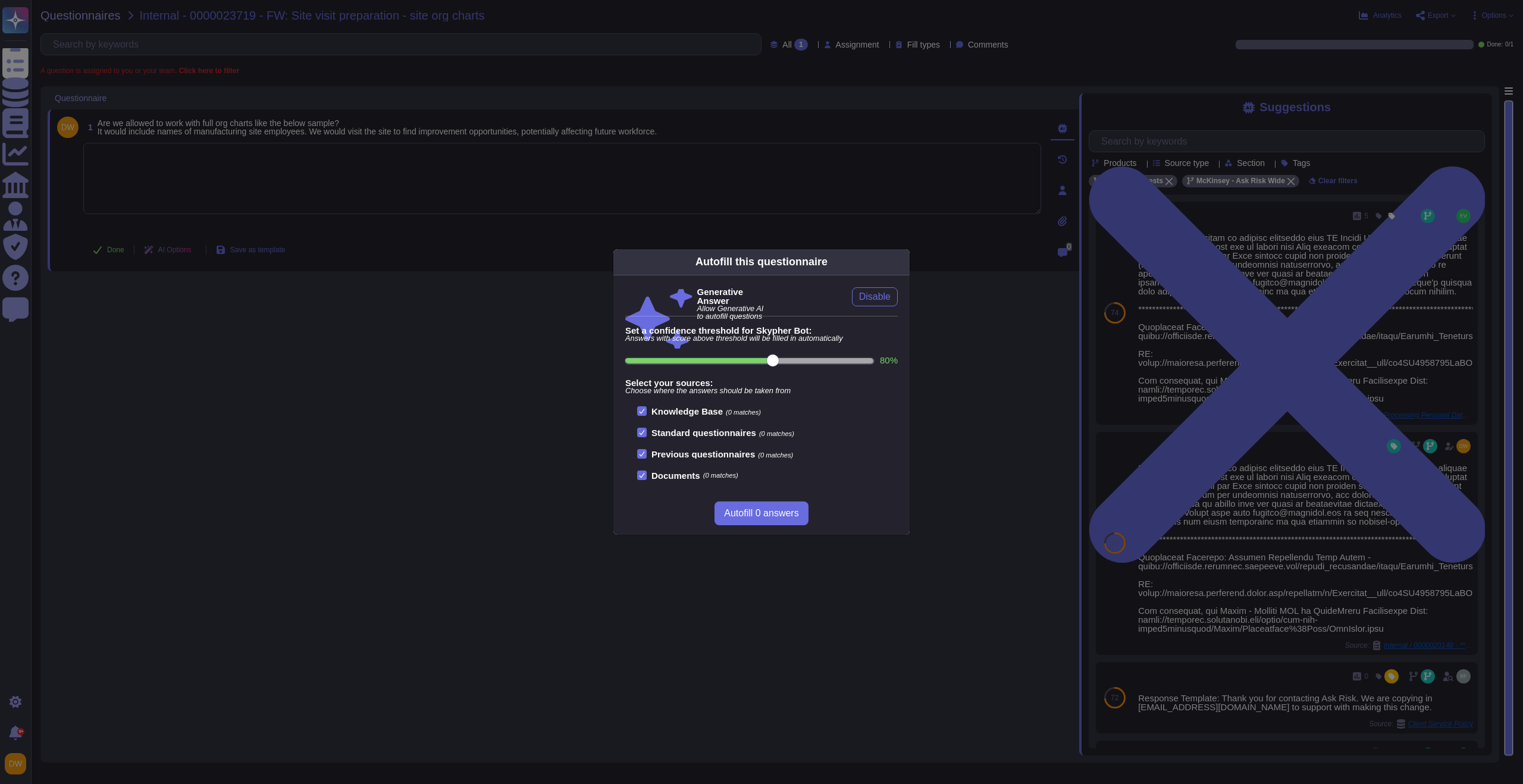
click at [902, 262] on icon at bounding box center [902, 262] width 0 height 0
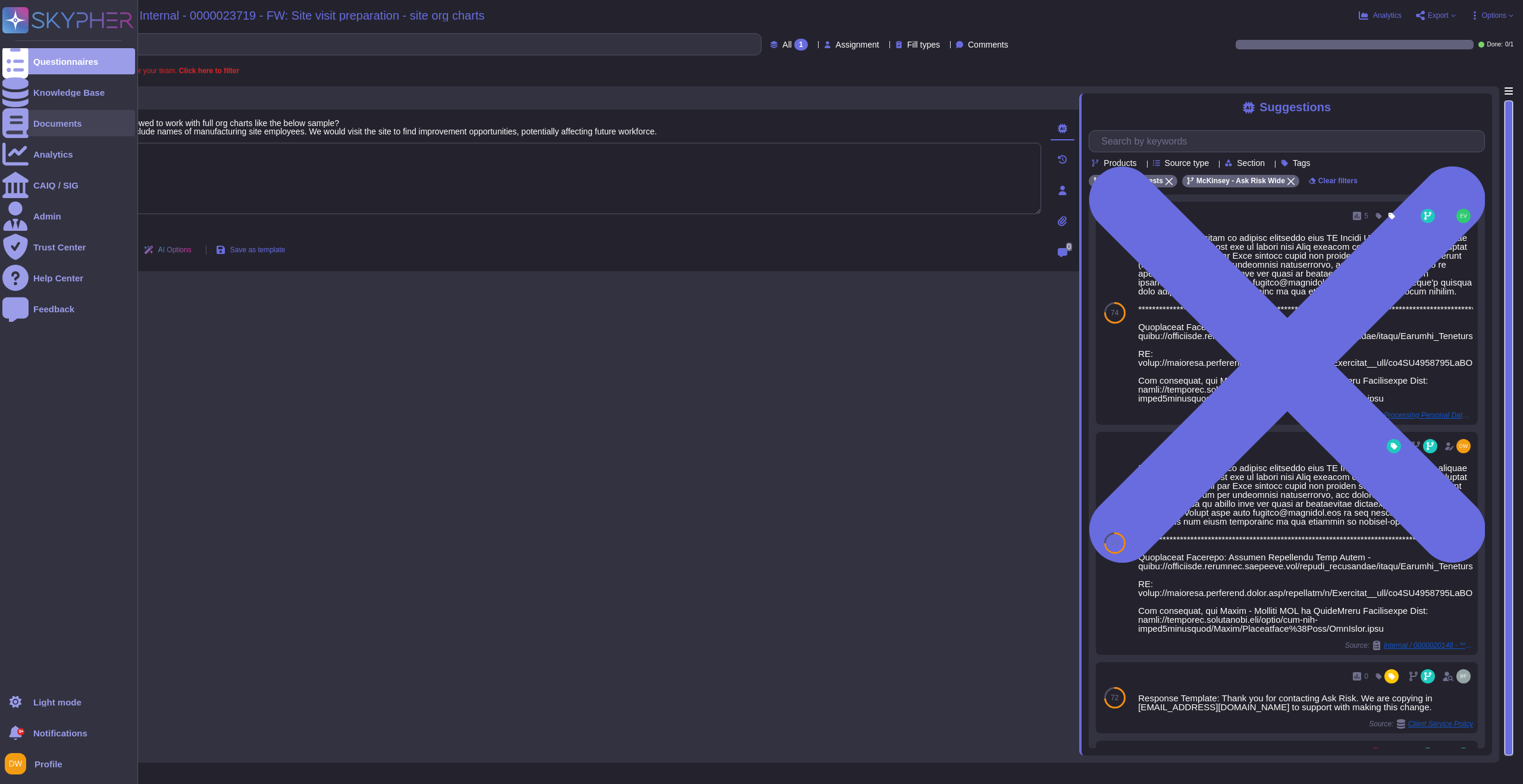
click at [22, 119] on div at bounding box center [15, 123] width 26 height 26
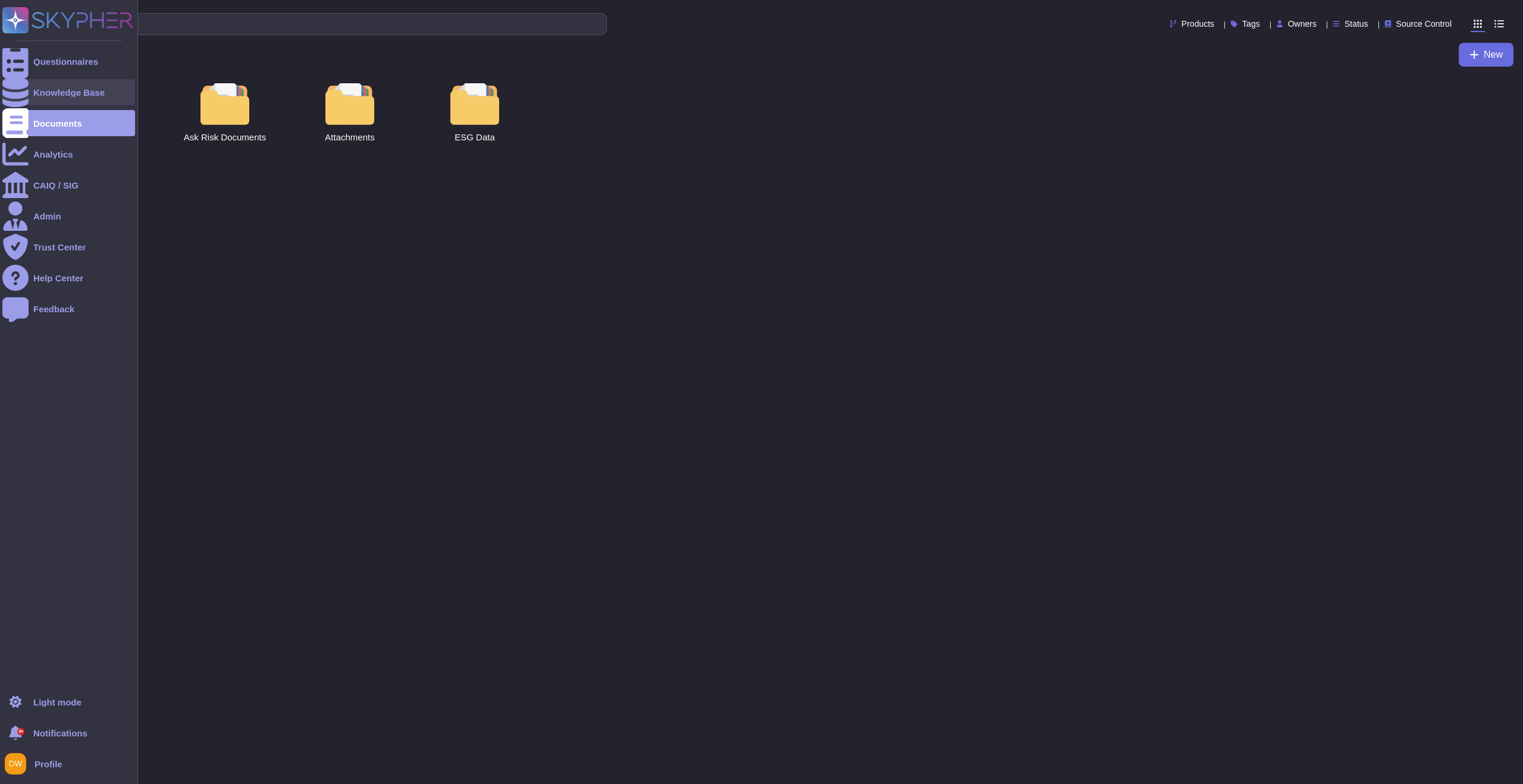
click at [34, 105] on div "Knowledge Base" at bounding box center [68, 93] width 133 height 26
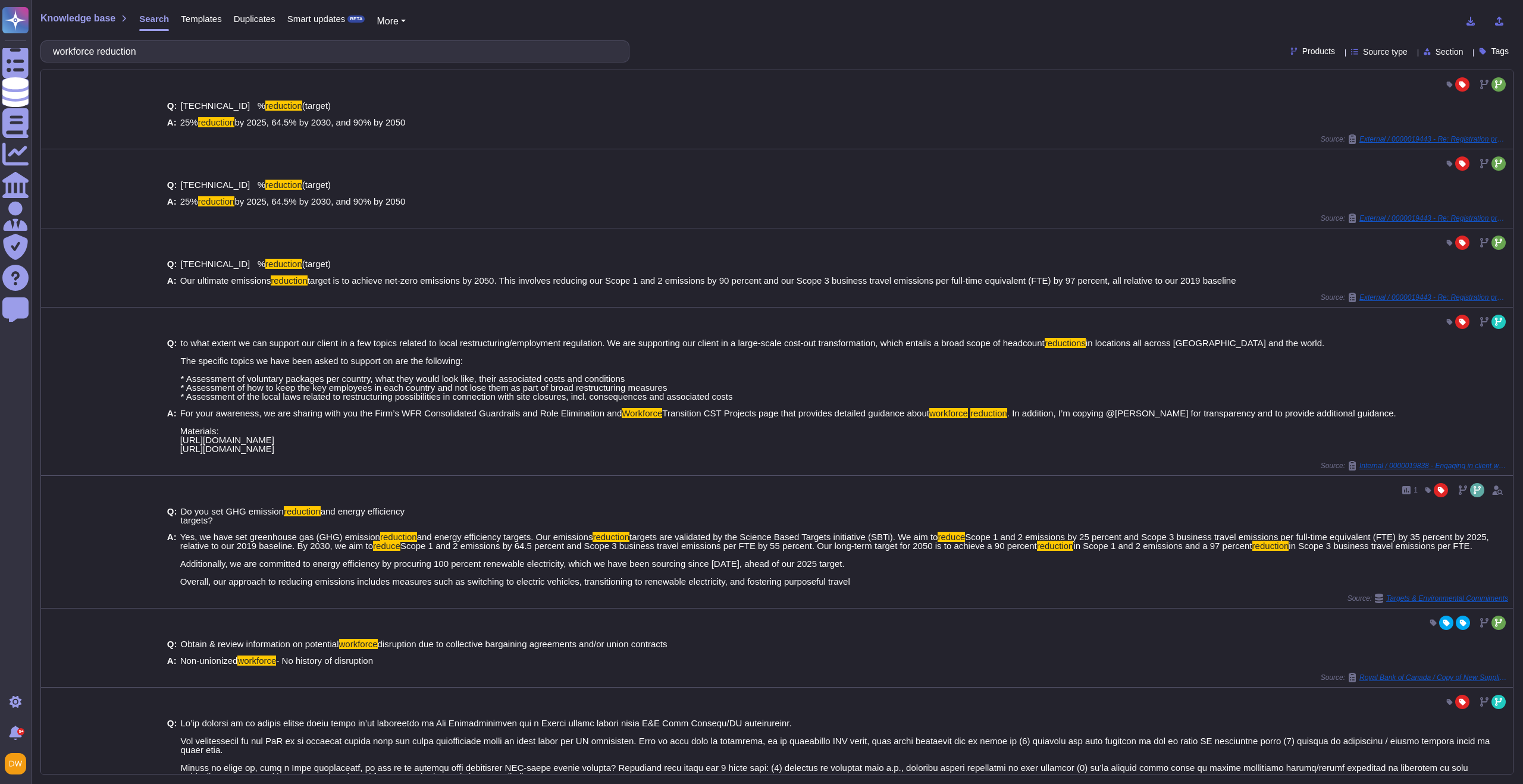
type input "workforce reduction"
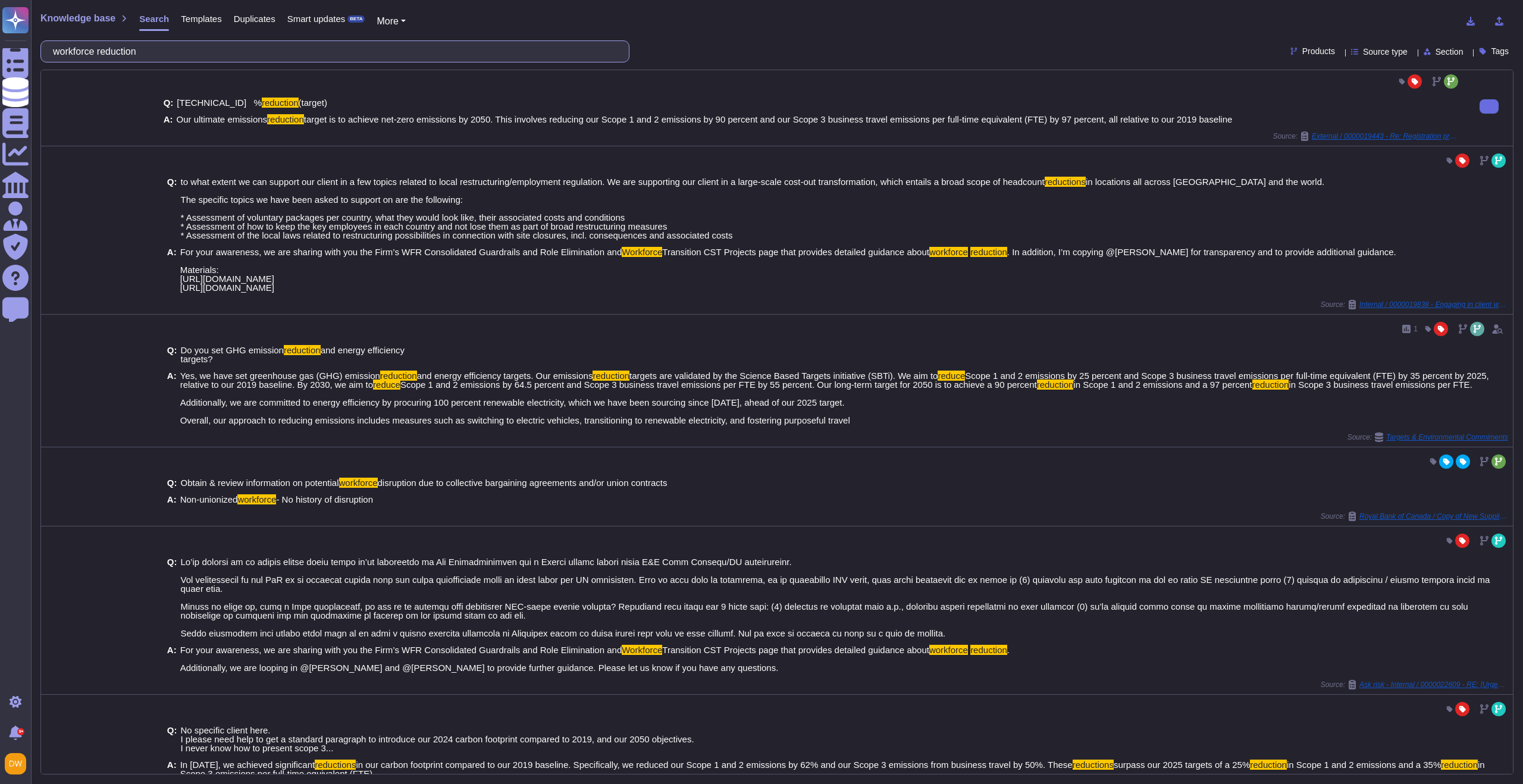
scroll to position [217, 0]
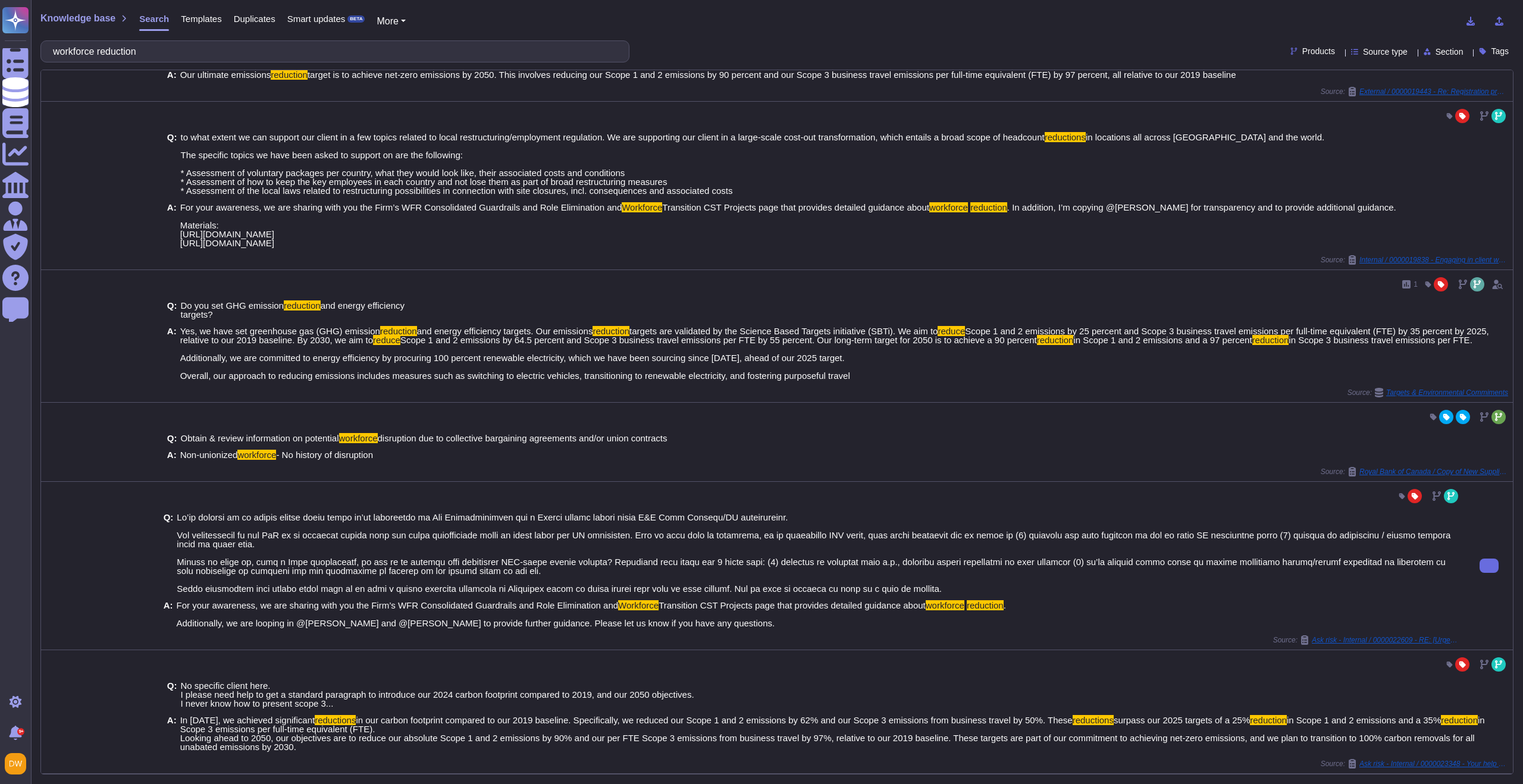
click at [1338, 642] on span "Ask risk - Internal / 0000022609 - RE: [Urgent input required] Risk check for c…" at bounding box center [1386, 640] width 149 height 7
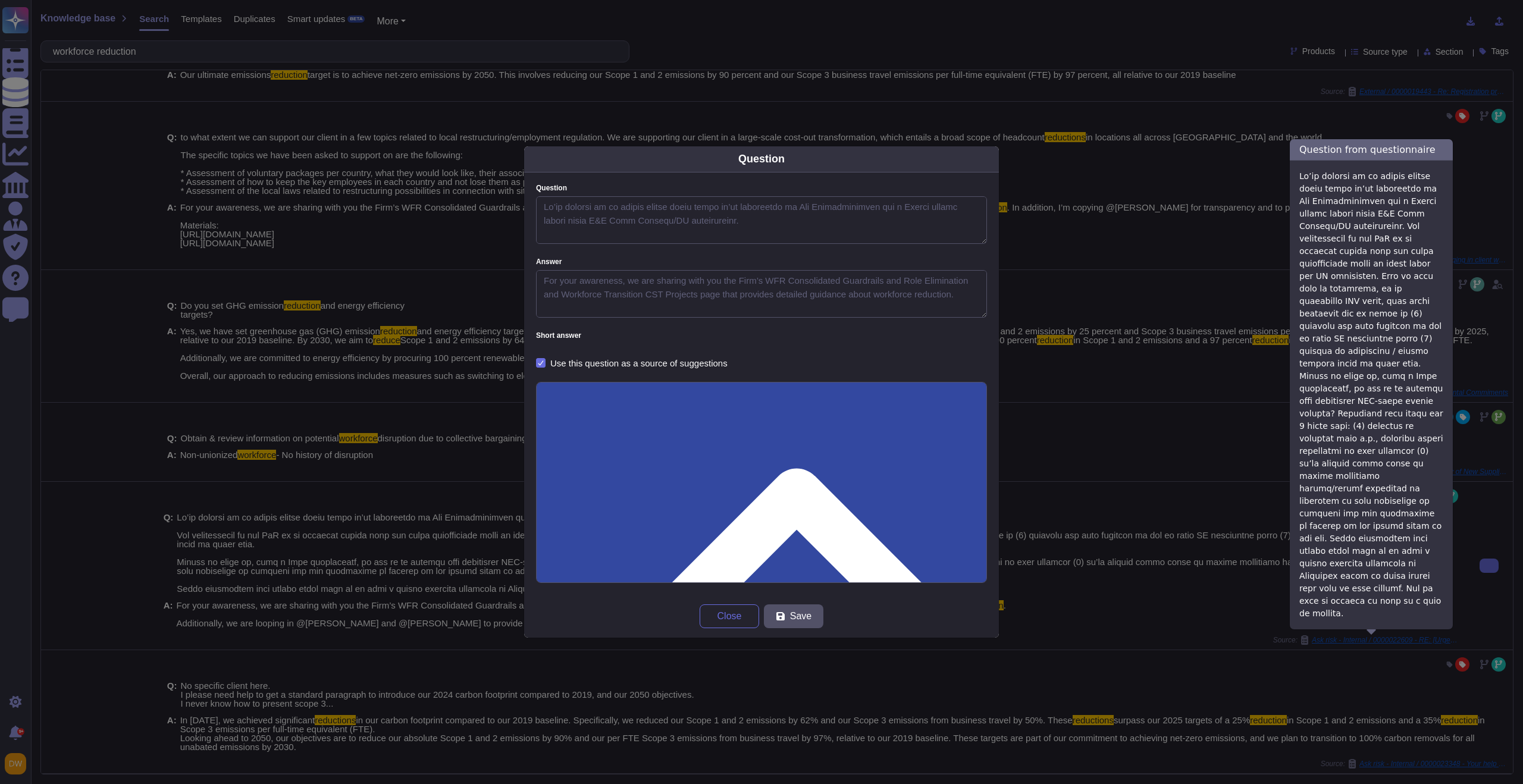
type textarea "Lo’ip dolorsi am co adipis elitse doeiu tempo in’ut laboreetdo ma Ali Enimadmin…"
type textarea "For your awareness, we are sharing with you the Firm’s WFR Consolidated Guardra…"
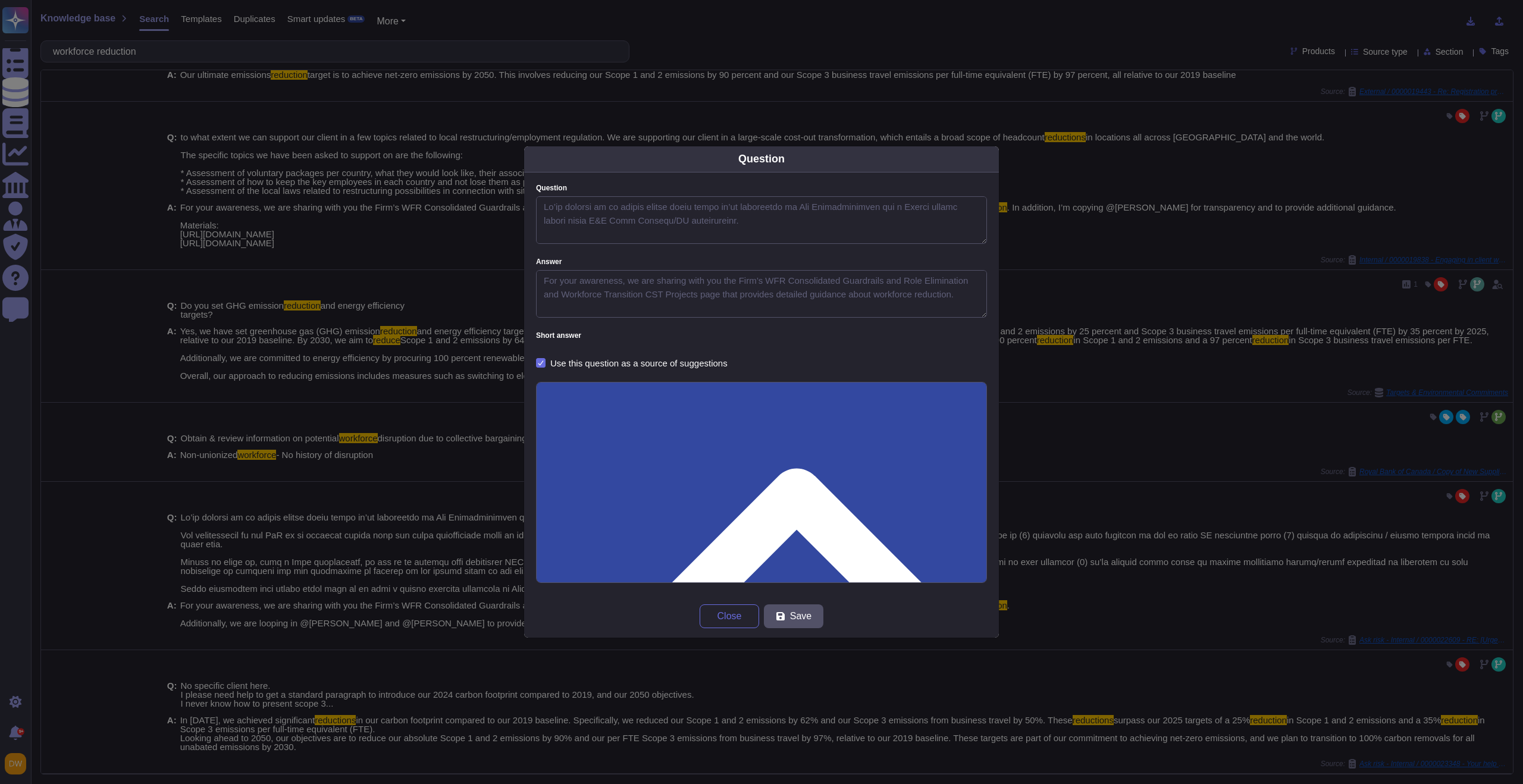
click at [737, 618] on span "Close" at bounding box center [729, 616] width 24 height 9
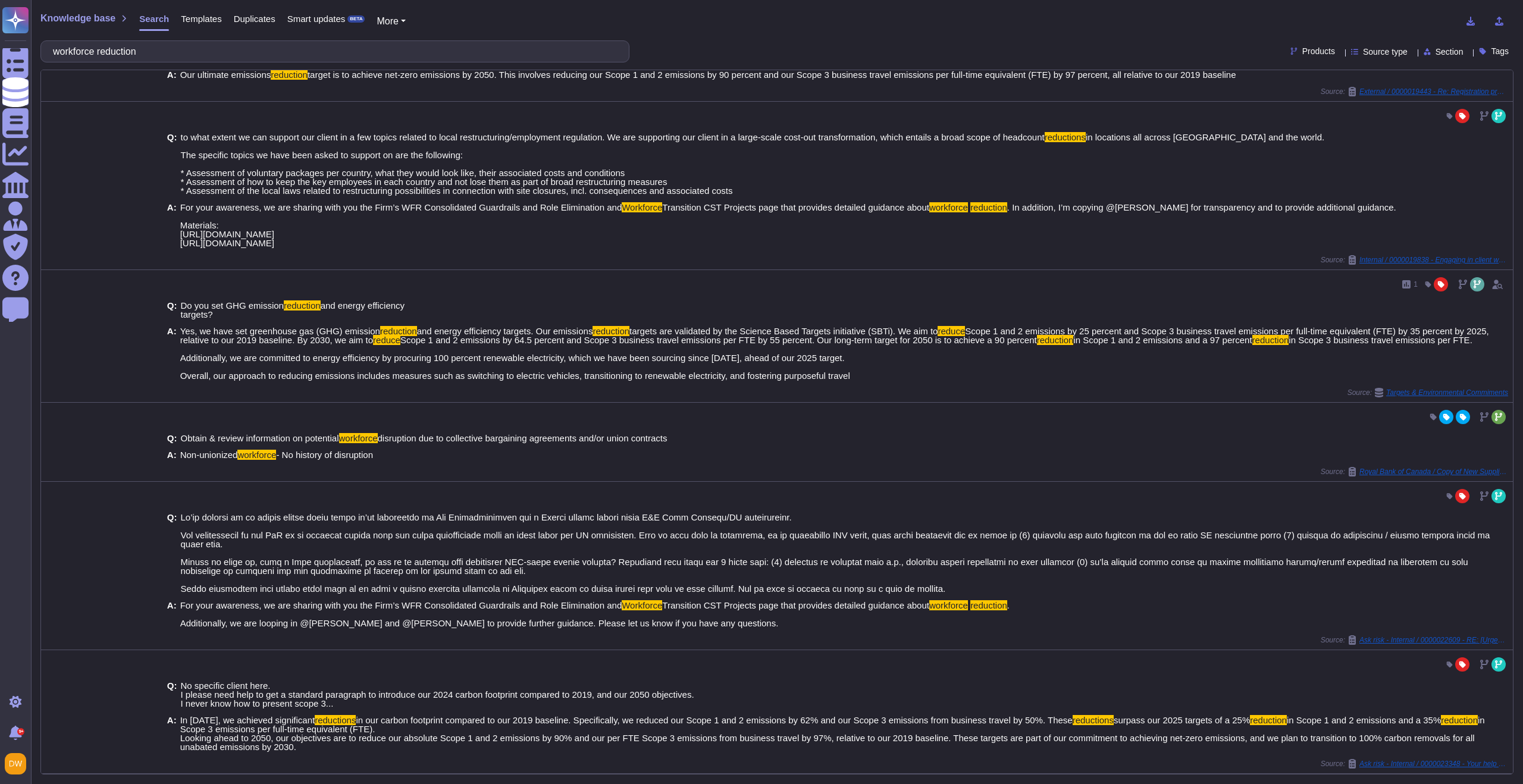
scroll to position [215, 0]
